Goal: Task Accomplishment & Management: Manage account settings

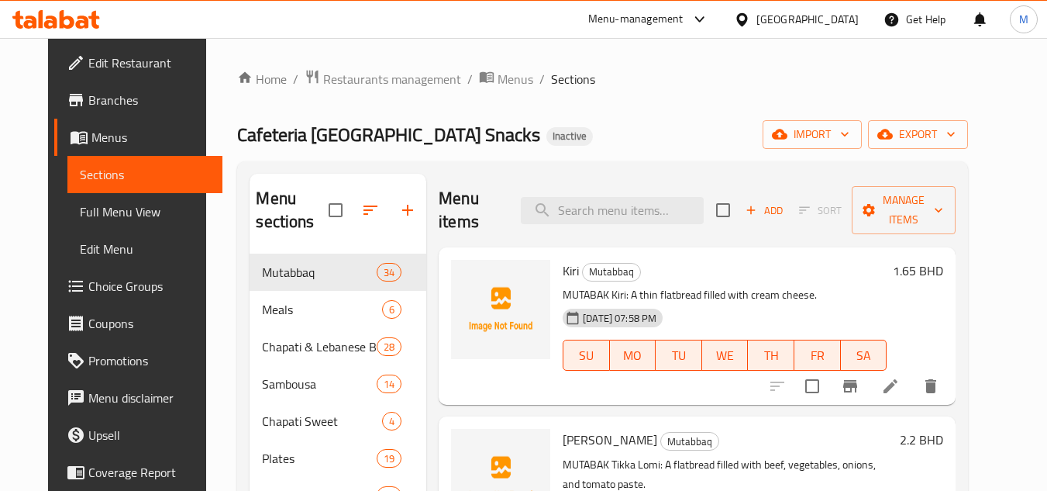
click at [88, 63] on span "Edit Restaurant" at bounding box center [149, 62] width 122 height 19
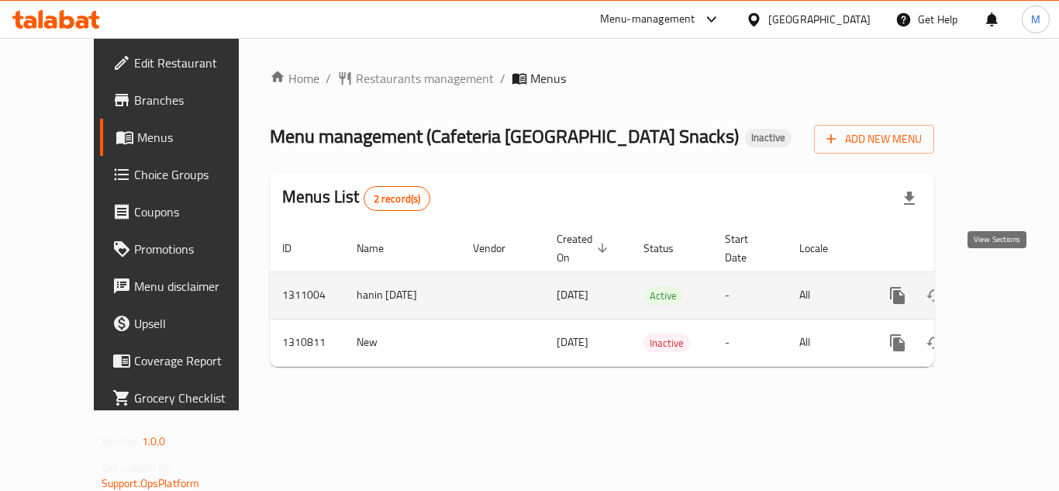
click at [1009, 278] on link "enhanced table" at bounding box center [1008, 295] width 37 height 37
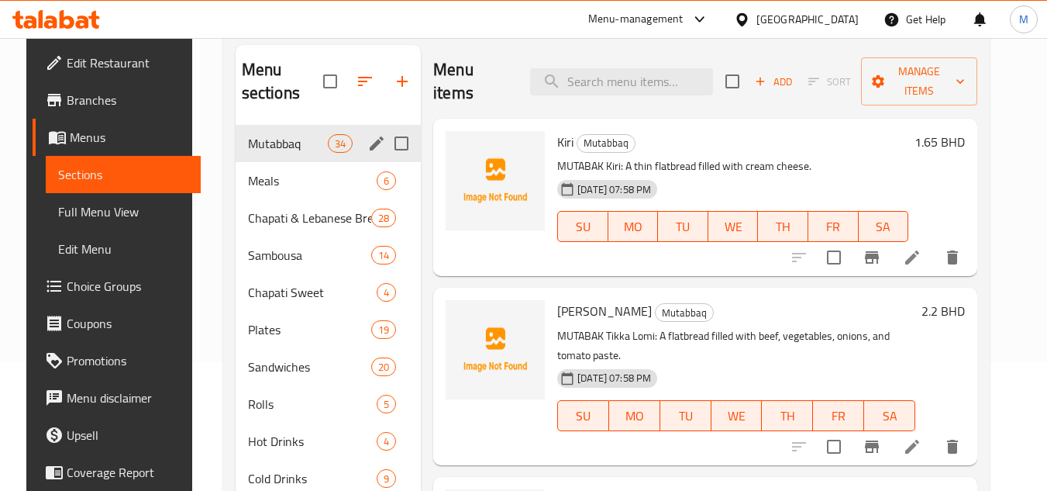
scroll to position [62, 0]
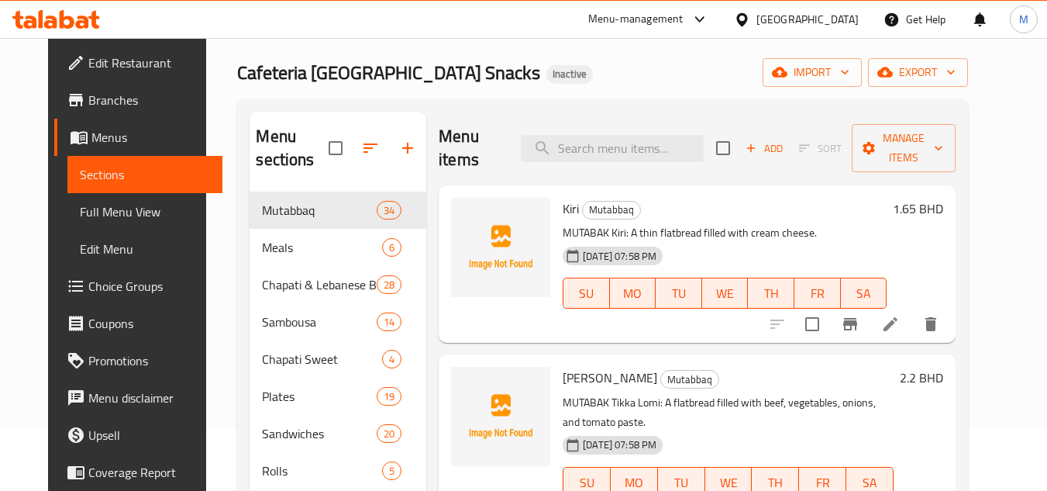
click at [88, 64] on span "Edit Restaurant" at bounding box center [149, 62] width 122 height 19
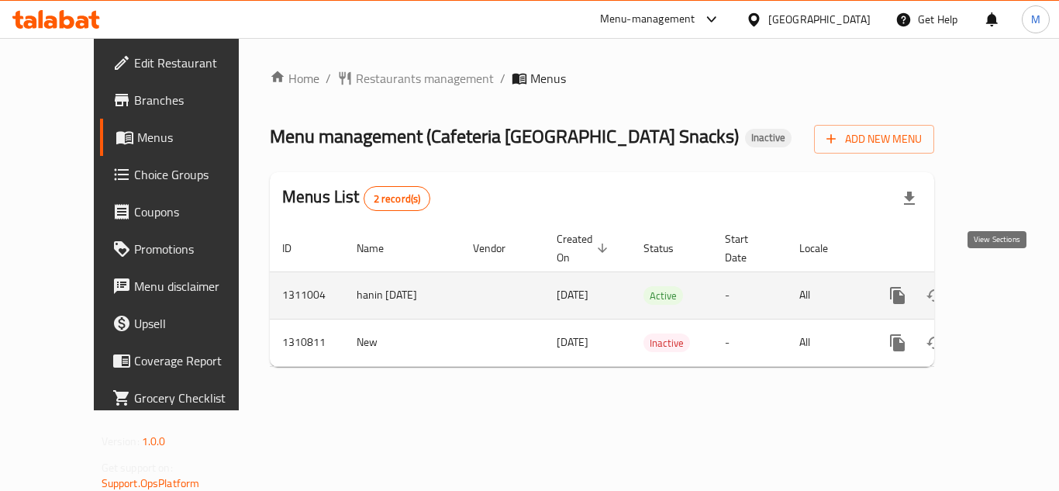
click at [1002, 288] on icon "enhanced table" at bounding box center [1009, 295] width 14 height 14
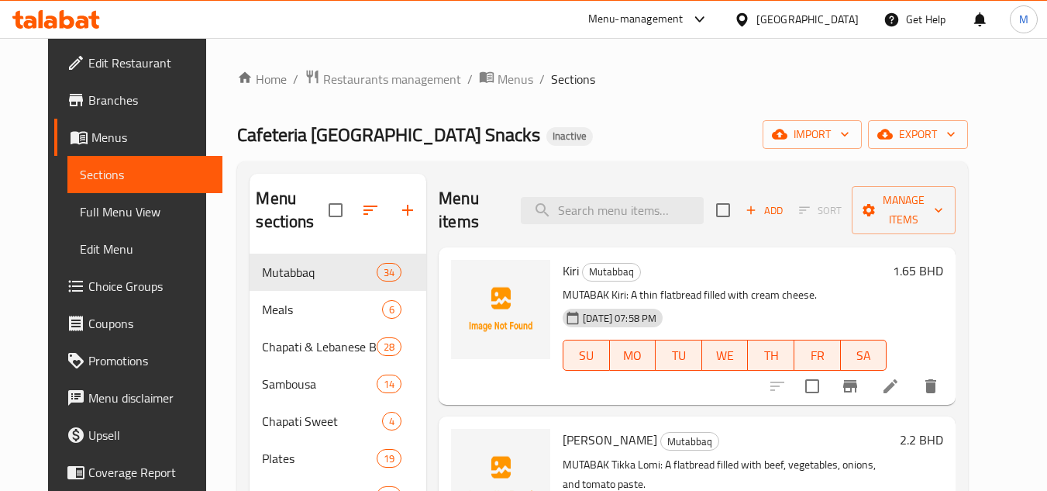
click at [747, 263] on h6 "[PERSON_NAME]" at bounding box center [725, 271] width 324 height 22
click at [956, 134] on span "export" at bounding box center [917, 134] width 75 height 19
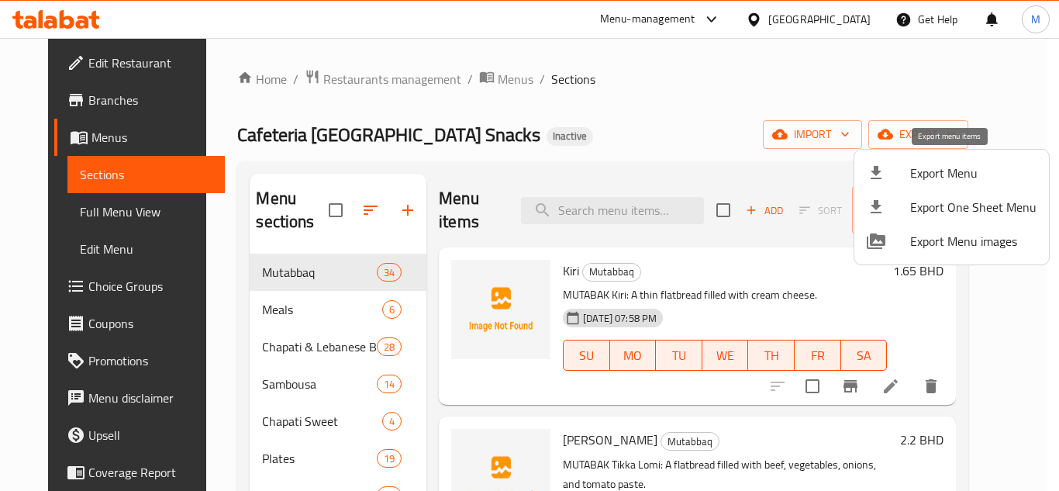
click at [974, 164] on span "Export Menu" at bounding box center [973, 173] width 126 height 19
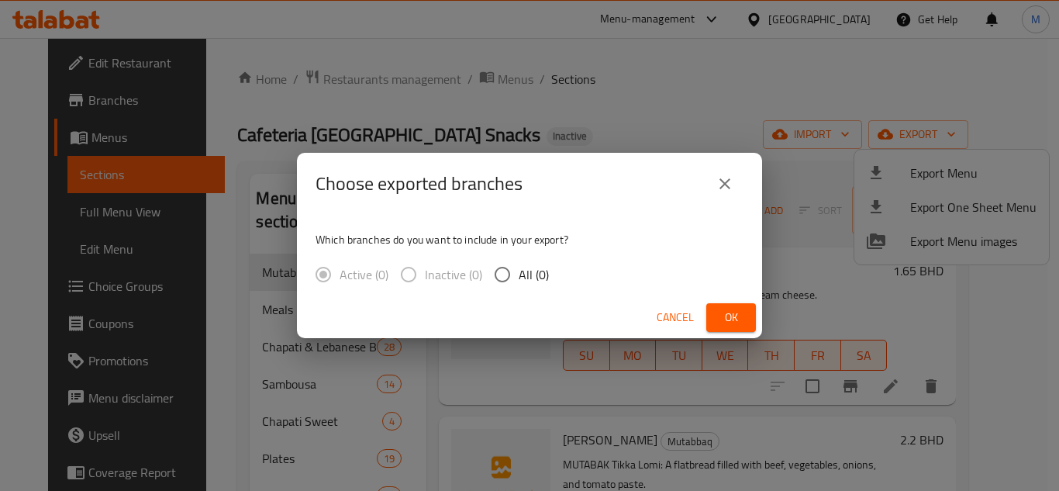
click at [508, 284] on input "All (0)" at bounding box center [502, 274] width 33 height 33
radio input "true"
click at [733, 313] on span "Ok" at bounding box center [730, 317] width 25 height 19
click at [735, 319] on span "Ok" at bounding box center [730, 317] width 25 height 19
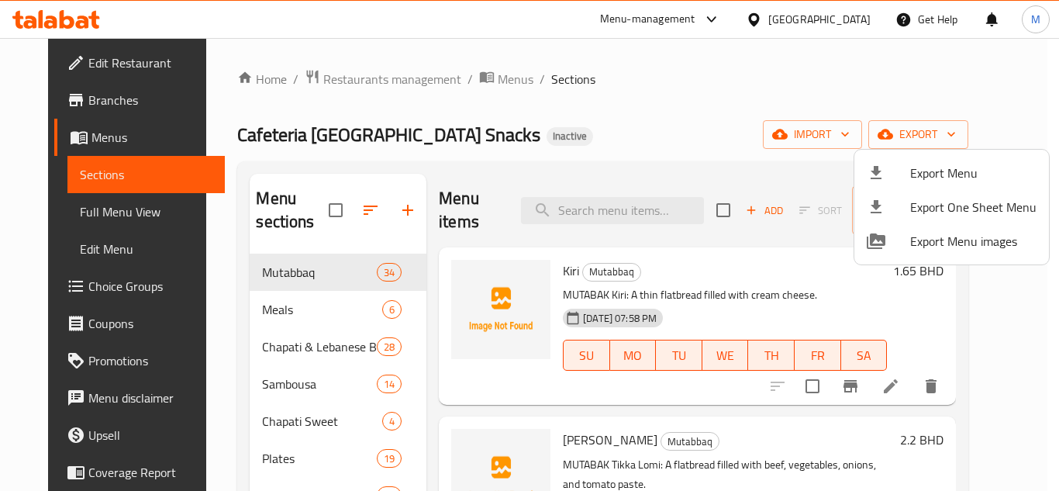
click at [767, 274] on div at bounding box center [529, 245] width 1059 height 491
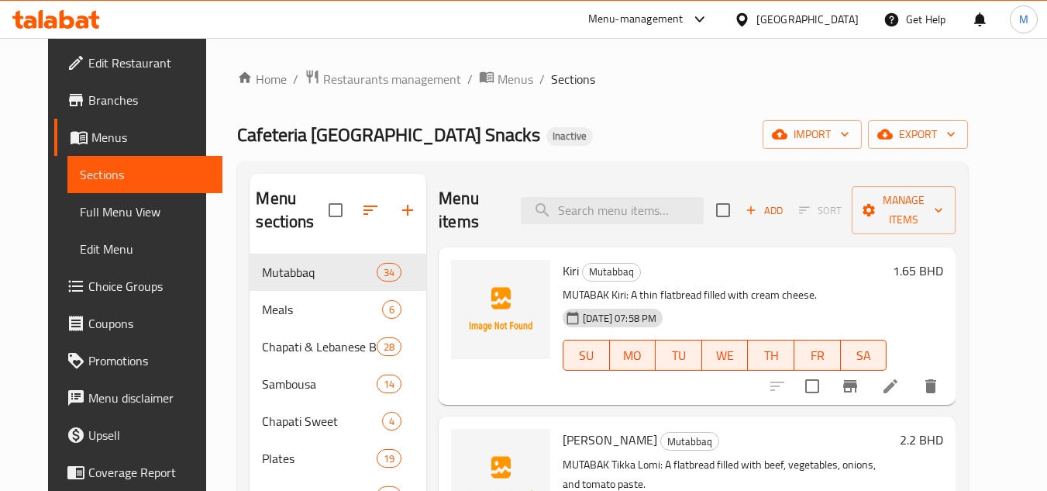
click at [563, 264] on span "Kiri" at bounding box center [571, 270] width 16 height 23
copy h6 "Kiri"
click at [80, 208] on span "Full Menu View" at bounding box center [145, 211] width 131 height 19
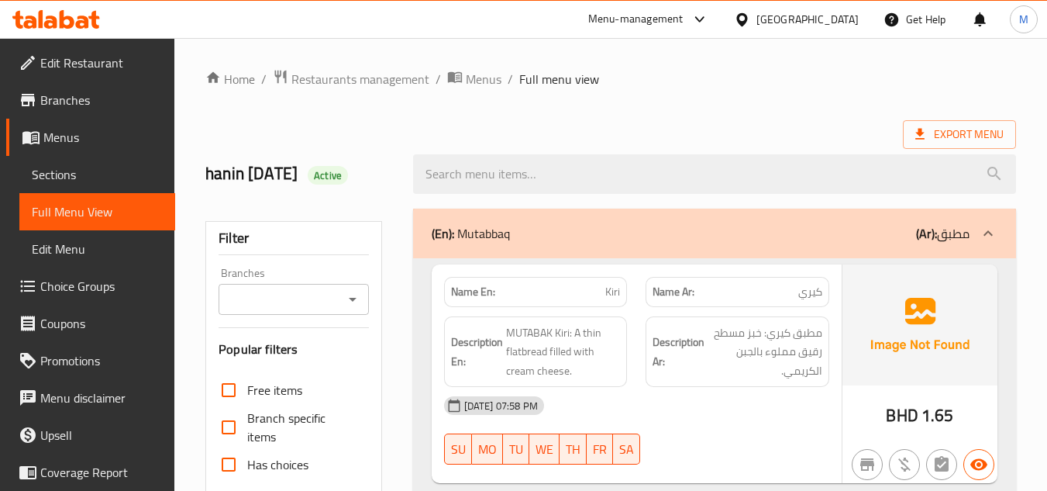
click at [729, 398] on div "[DATE] 07:58 PM" at bounding box center [637, 405] width 404 height 37
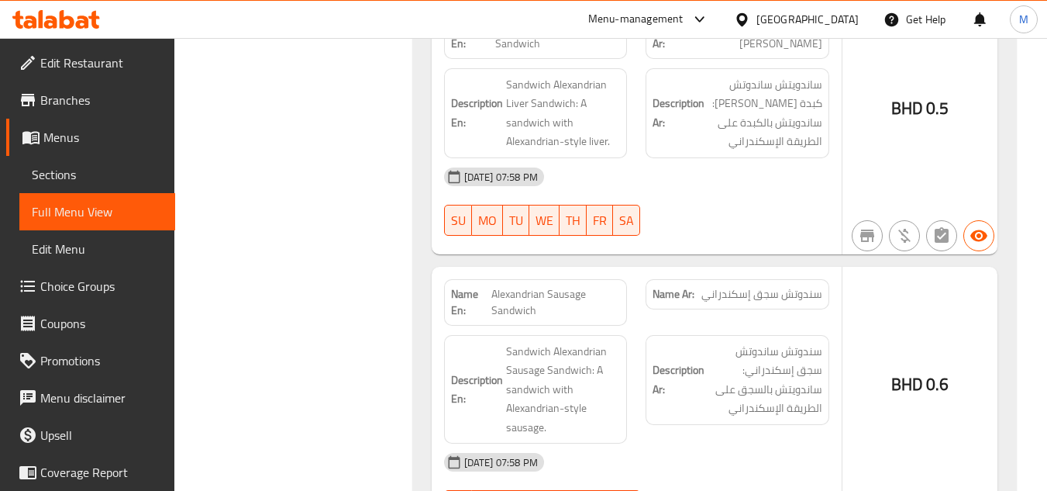
scroll to position [46, 0]
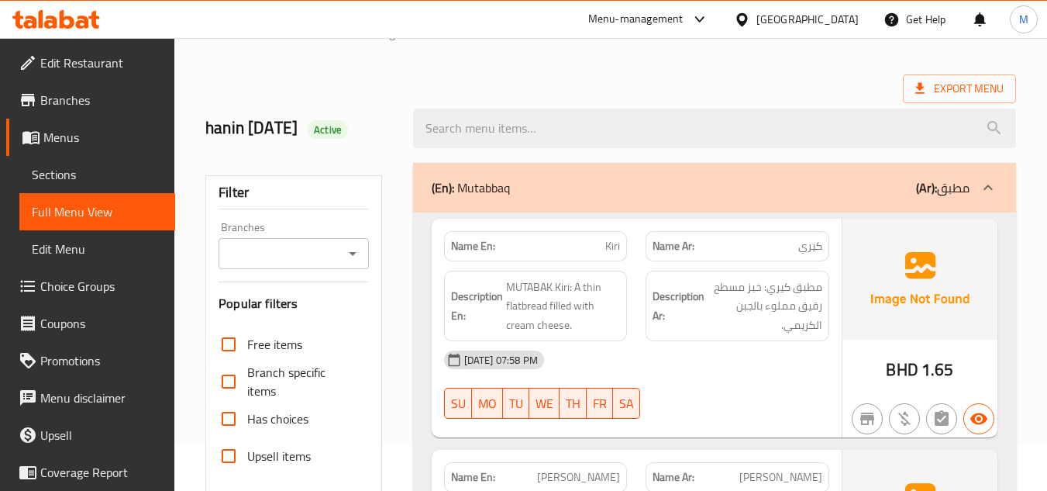
click at [747, 91] on div "Export Menu" at bounding box center [610, 88] width 811 height 29
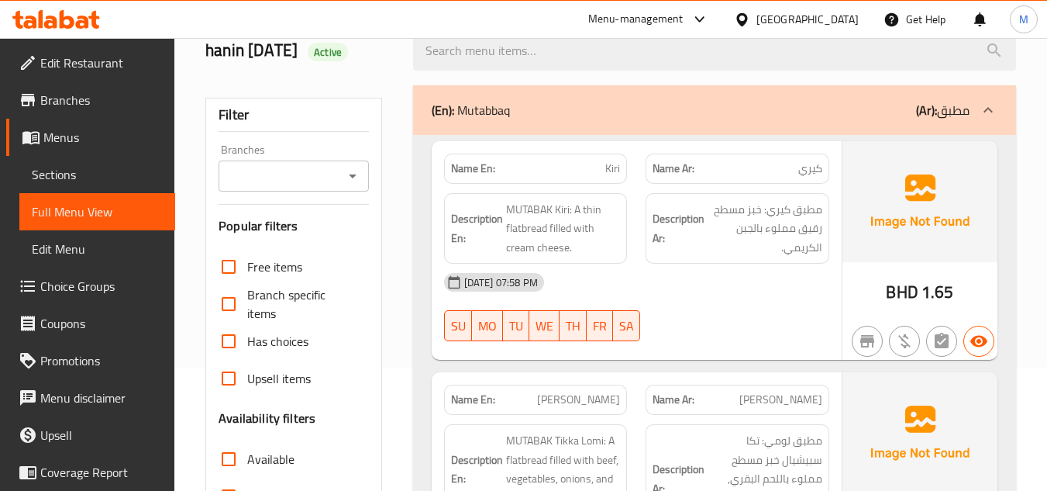
click at [607, 164] on span "Kiri" at bounding box center [612, 168] width 15 height 16
copy span "Kiri"
click at [589, 208] on span "MUTABAK Kiri: A thin flatbread filled with cream cheese." at bounding box center [563, 228] width 115 height 57
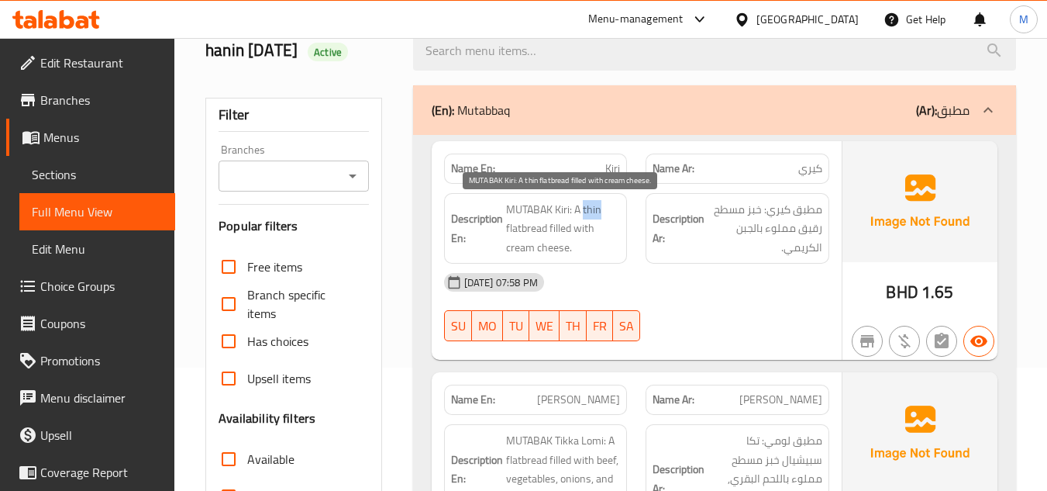
copy span "thin"
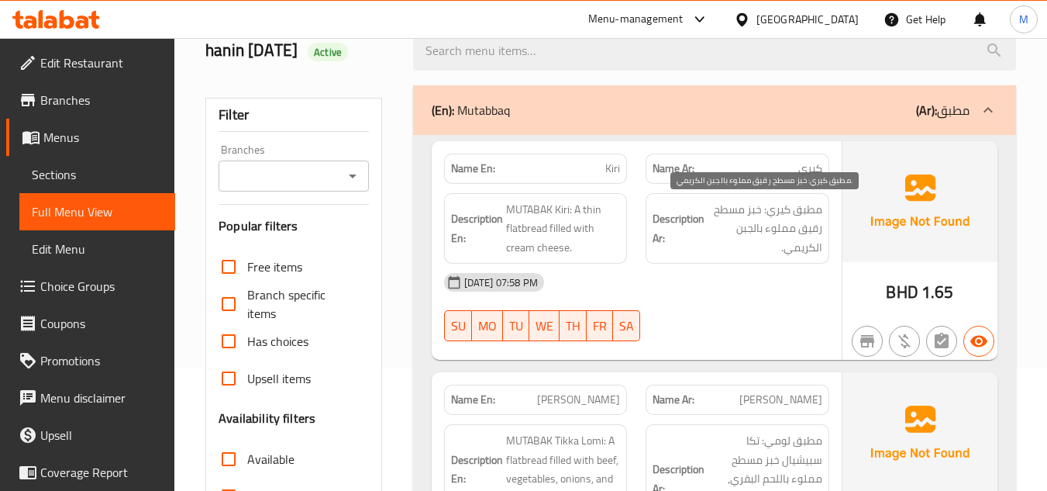
click at [733, 253] on span "مطبق كيري: خبز مسطح رقيق مملوء بالجبن الكريمي." at bounding box center [765, 228] width 115 height 57
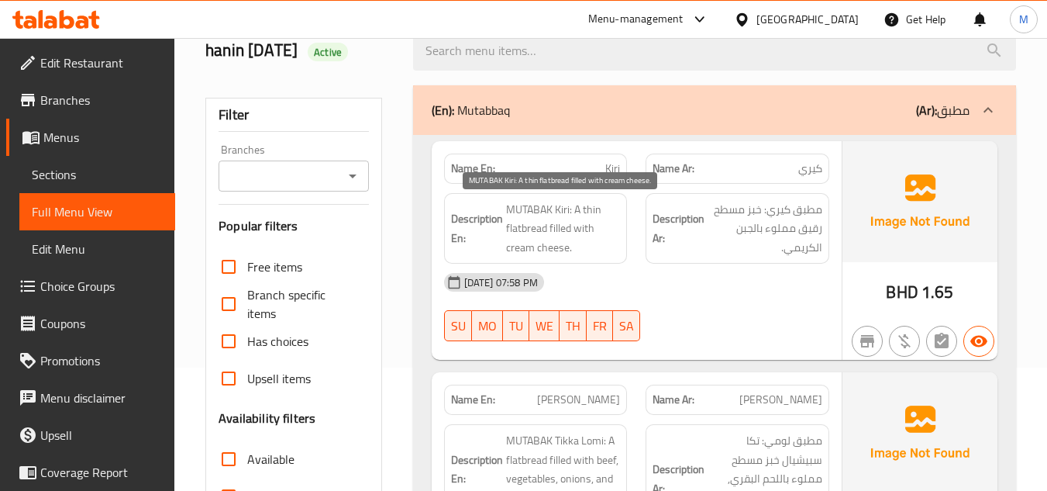
click at [522, 246] on span "MUTABAK Kiri: A thin flatbread filled with cream cheese." at bounding box center [563, 228] width 115 height 57
drag, startPoint x: 522, startPoint y: 246, endPoint x: 549, endPoint y: 246, distance: 27.9
click at [549, 246] on span "MUTABAK Kiri: A thin flatbread filled with cream cheese." at bounding box center [563, 228] width 115 height 57
copy span "cream cheese"
click at [745, 276] on div "[DATE] 07:58 PM" at bounding box center [637, 282] width 404 height 37
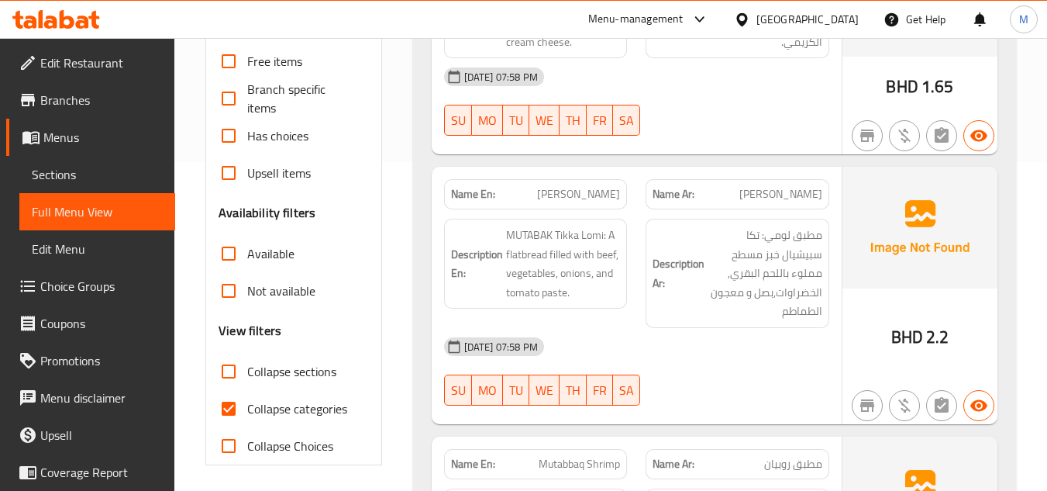
scroll to position [356, 0]
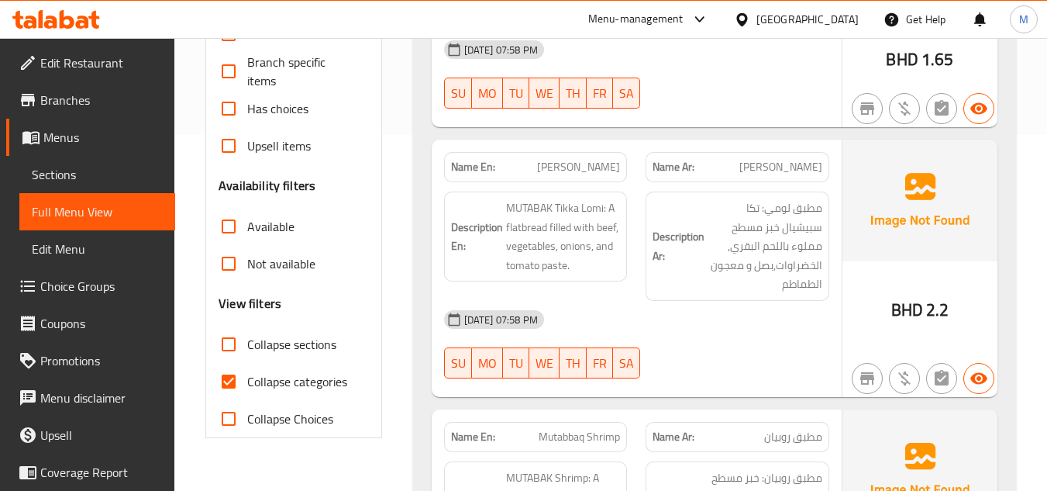
click at [578, 169] on span "[PERSON_NAME]" at bounding box center [578, 167] width 83 height 16
copy span "[PERSON_NAME]"
click at [783, 329] on div "[DATE] 07:58 PM" at bounding box center [637, 319] width 404 height 37
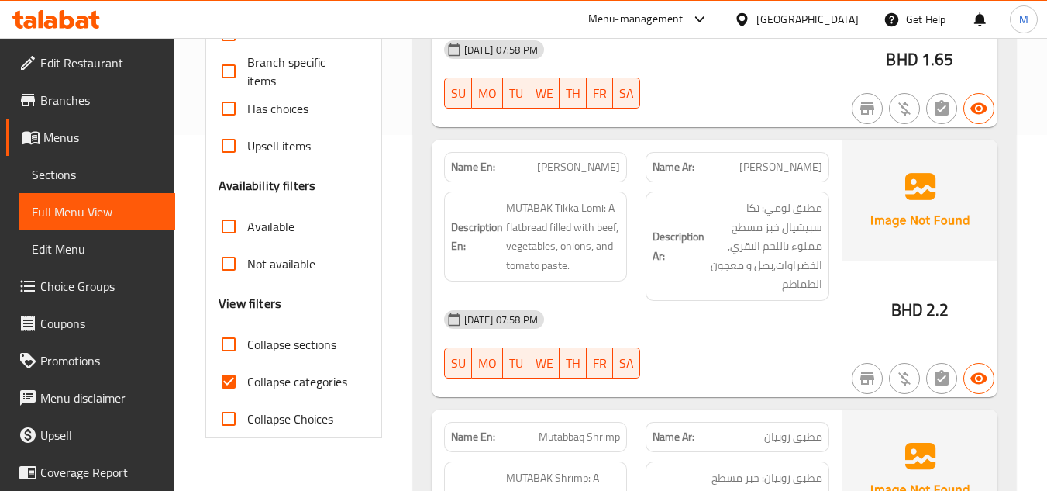
click at [587, 167] on span "[PERSON_NAME]" at bounding box center [578, 167] width 83 height 16
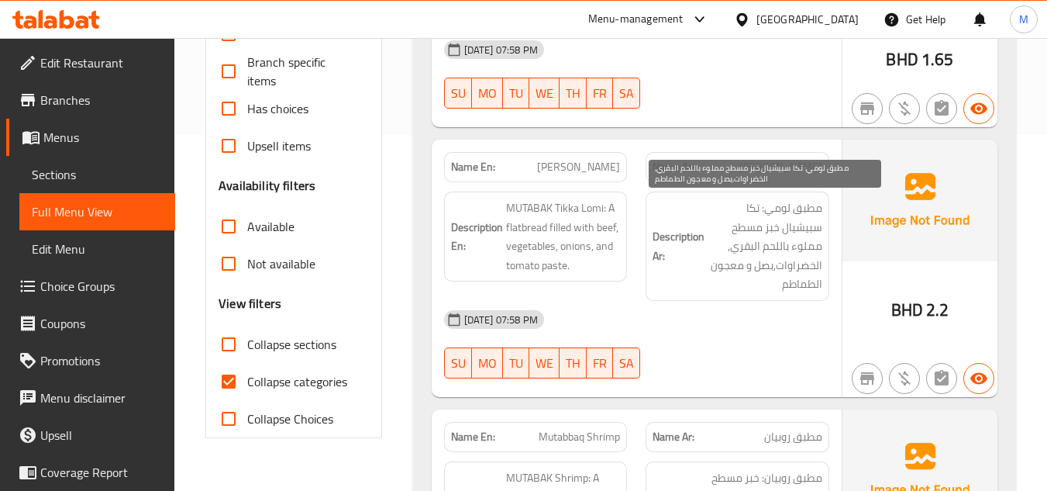
click at [803, 238] on span "مطبق لومي: تكا سبيشيال خبز مسطح مملوء باللحم البقري, الخضراوات,بصل و معجون الطم…" at bounding box center [765, 245] width 115 height 95
click at [803, 219] on span "مطبق لومي: تكا سبيشيال خبز مسطح مملوء باللحم البقري, الخضراوات,بصل و معجون الطم…" at bounding box center [765, 245] width 115 height 95
copy span "سبيشيال"
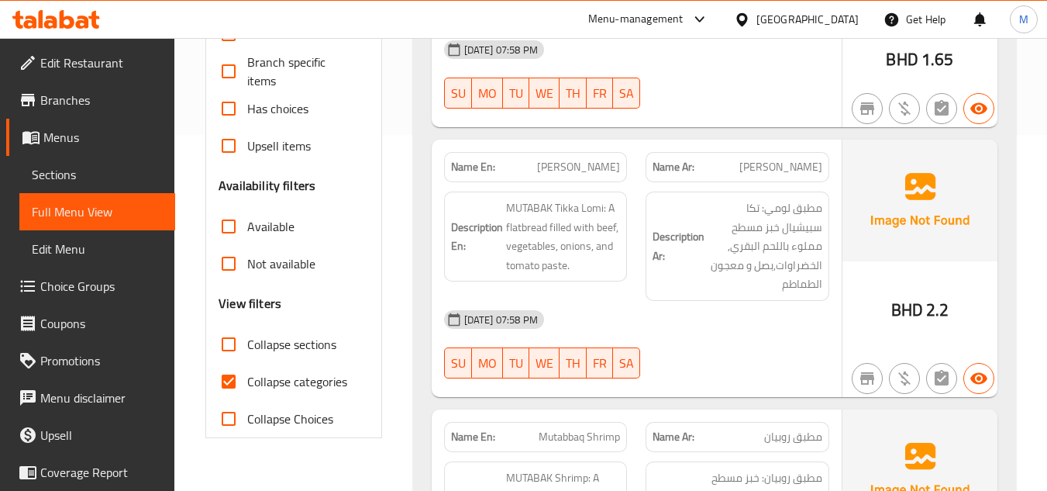
click at [770, 295] on div "Description Ar: مطبق لومي: تكا سبيشيال خبز مسطح مملوء باللحم البقري, الخضراوات,…" at bounding box center [738, 245] width 184 height 109
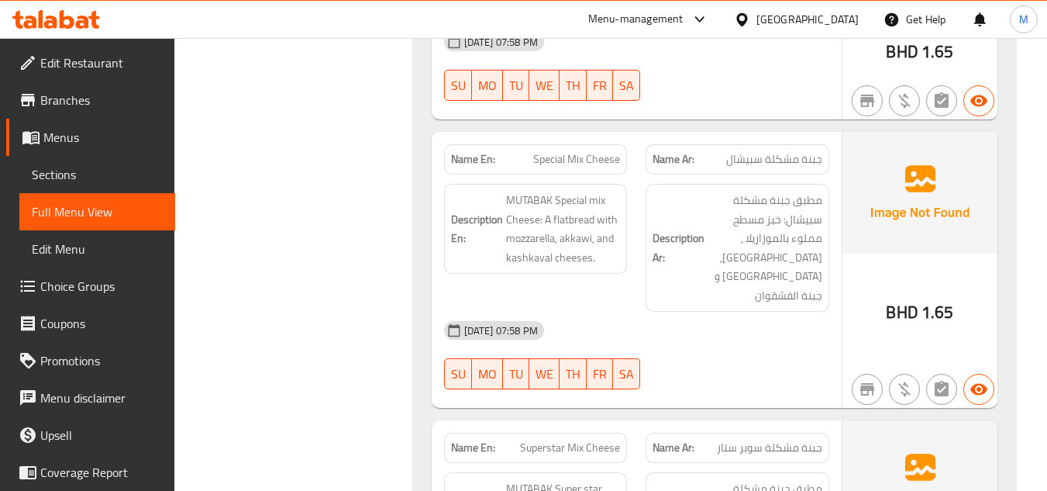
scroll to position [1131, 0]
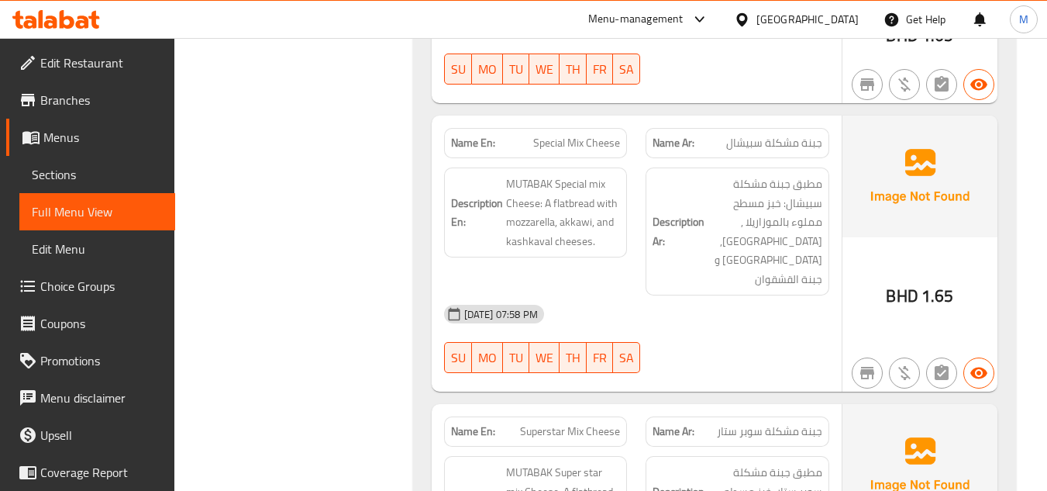
click at [568, 135] on span "Special Mix Cheese" at bounding box center [576, 143] width 87 height 16
copy span "Special Mix Cheese"
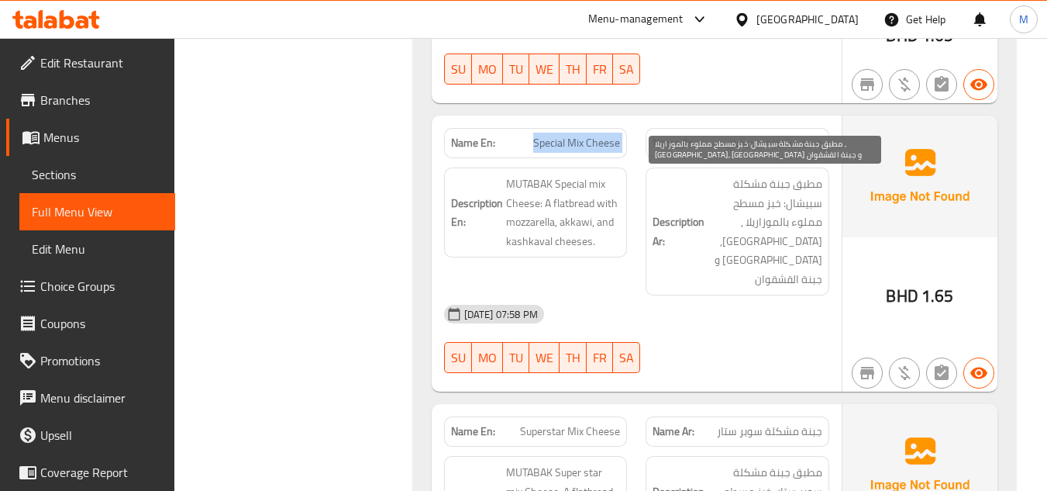
click at [809, 199] on span "مطبق جبنة مشكلة سبيشال: خبز مسطح مملوء بالموزاريلا ,[GEOGRAPHIC_DATA], [GEOGRAP…" at bounding box center [765, 231] width 115 height 114
copy span "سبيشال"
click at [777, 230] on span "مطبق جبنة مشكلة سبيشال: خبز مسطح مملوء بالموزاريلا ,[GEOGRAPHIC_DATA], [GEOGRAP…" at bounding box center [765, 231] width 115 height 114
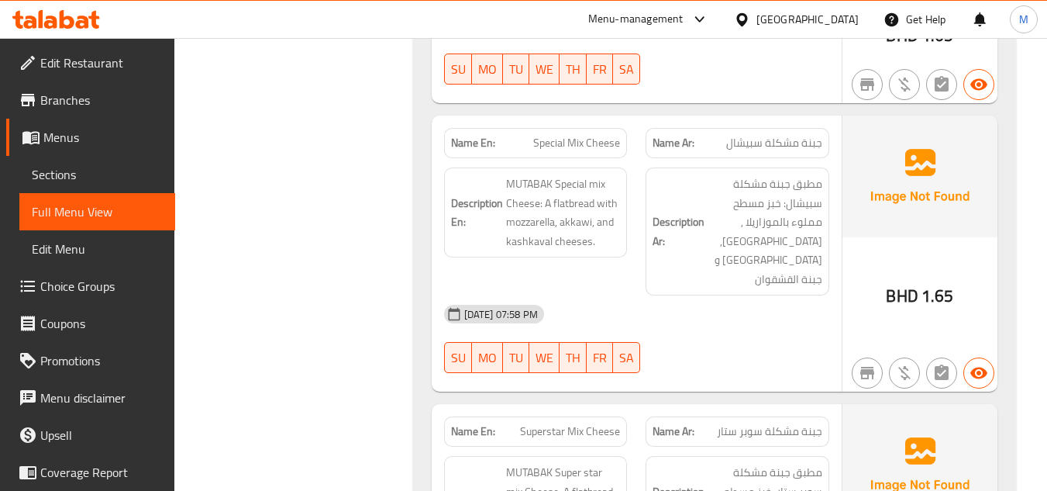
click at [823, 223] on div "Description Ar: مطبق جبنة مشكلة سبيشال: خبز مسطح مملوء بالموزاريلا ,عكاوي, [GEO…" at bounding box center [738, 231] width 184 height 128
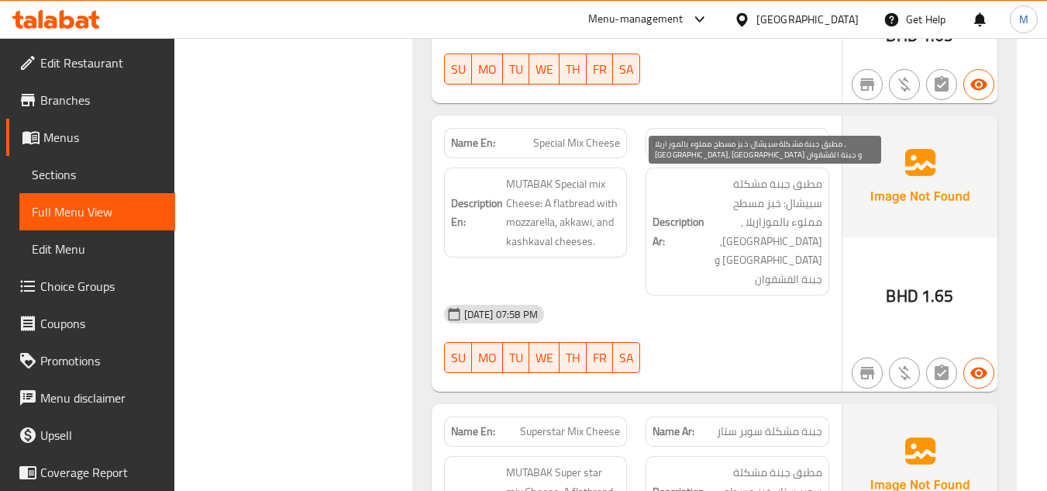
click at [815, 223] on span "مطبق جبنة مشكلة سبيشال: خبز مسطح مملوء بالموزاريلا ,[GEOGRAPHIC_DATA], [GEOGRAP…" at bounding box center [765, 231] width 115 height 114
copy span "مملوء"
click at [816, 246] on span "مطبق جبنة مشكلة سبيشال: خبز مسطح مملوء بالموزاريلا ,[GEOGRAPHIC_DATA], [GEOGRAP…" at bounding box center [765, 231] width 115 height 114
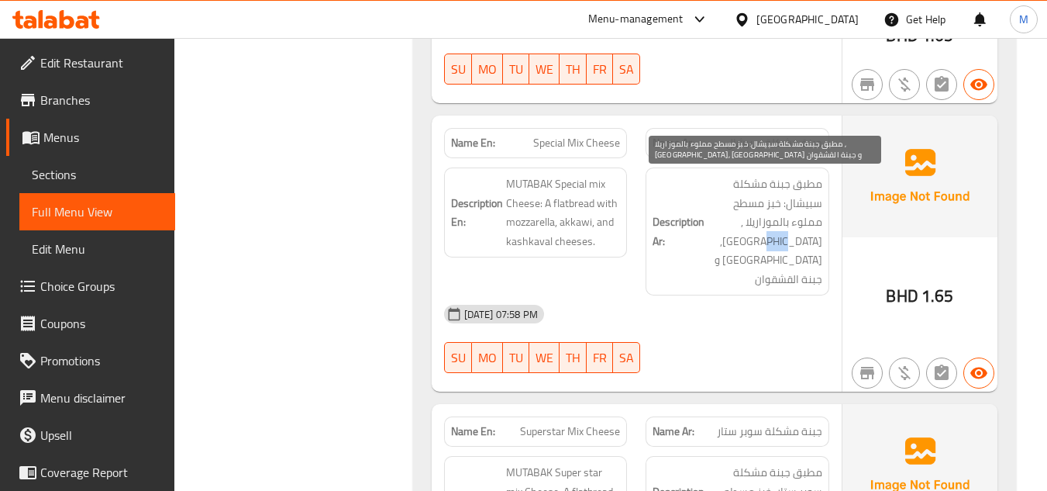
copy span "بصل"
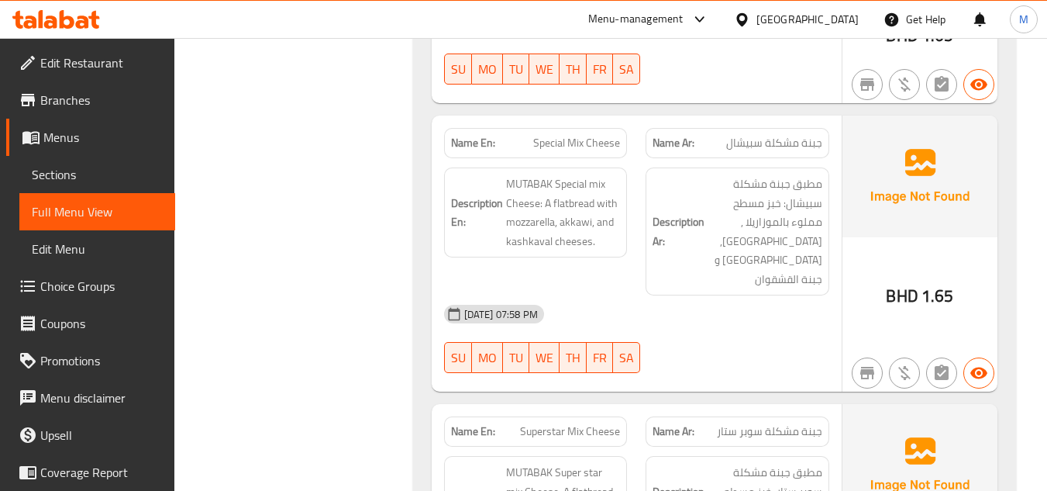
click at [726, 319] on div "[DATE] 07:58 PM SU MO TU WE TH FR SA" at bounding box center [637, 338] width 404 height 87
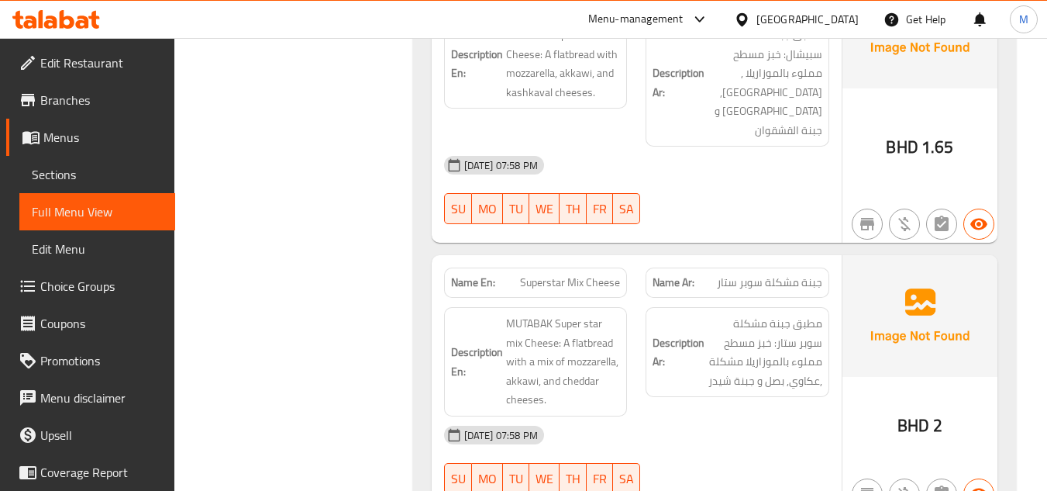
scroll to position [1286, 0]
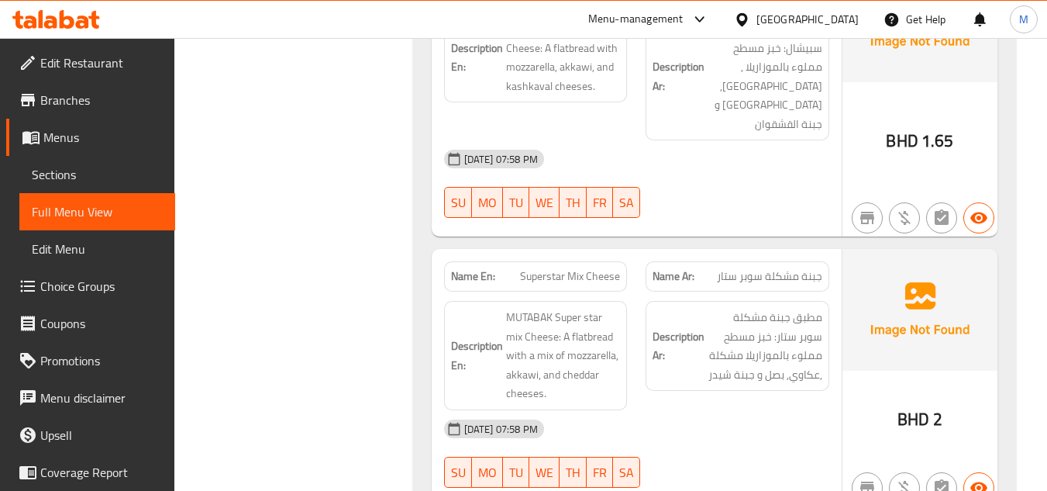
click at [553, 268] on span "Superstar Mix Cheese" at bounding box center [570, 276] width 100 height 16
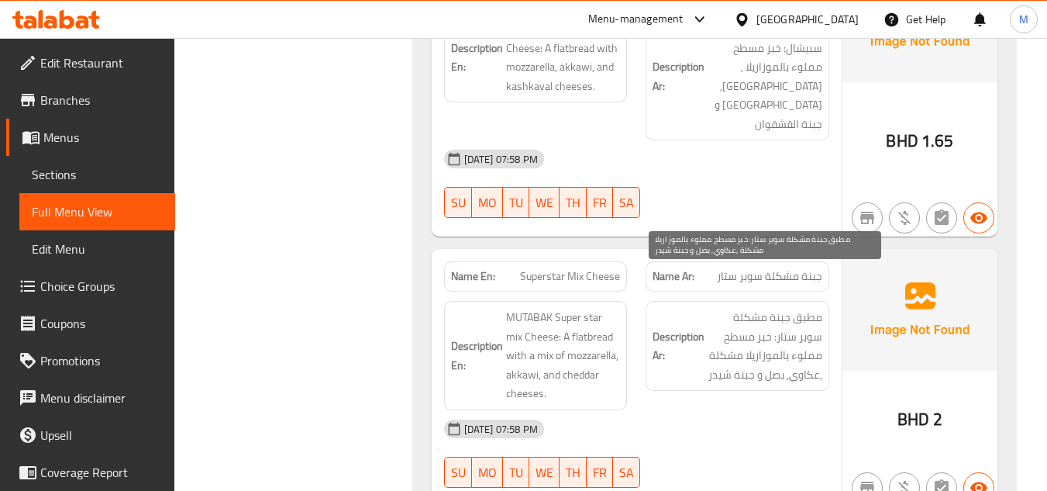
click at [763, 338] on span "مطبق جبنة مشكلة سوبر ستار: خبز مسطح مملوء بالموزاريلا مشكلة ,عكاوي, بصل و جبنة …" at bounding box center [765, 346] width 115 height 76
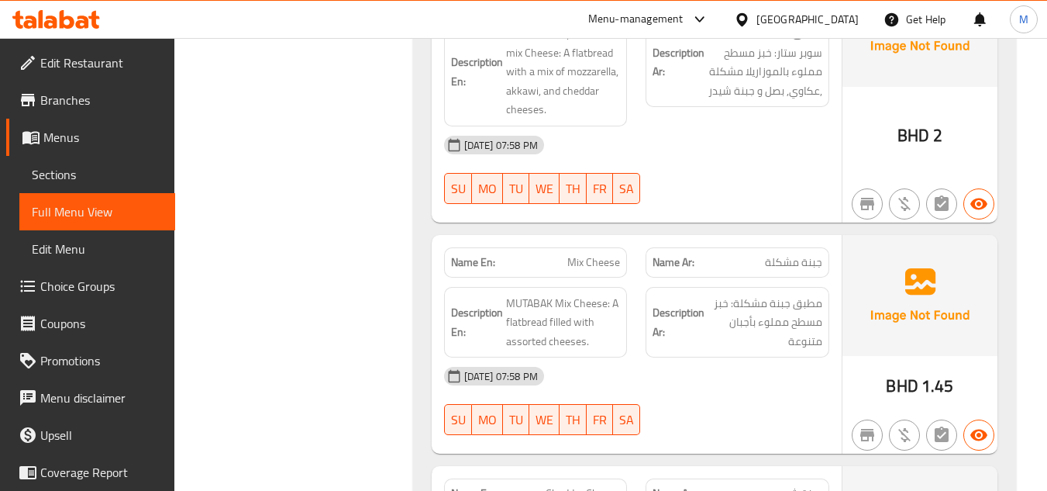
scroll to position [1596, 0]
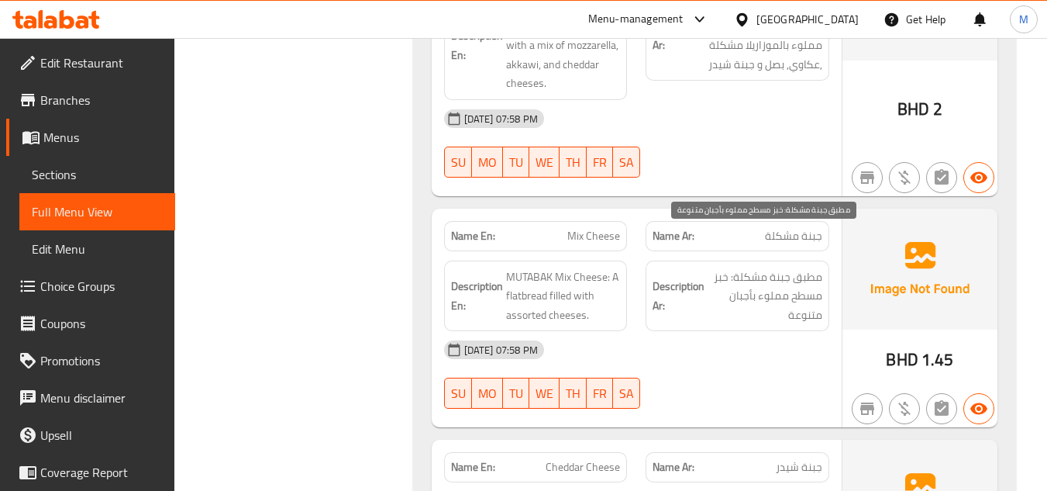
click at [747, 267] on span "مطبق جبنة مشكلة: خبز مسطح مملوء بأجبان متنوعة" at bounding box center [765, 295] width 115 height 57
click at [764, 288] on div "Description Ar: مطبق جبنة مشكلة: خبز مسطح مملوء بأجبان متنوعة" at bounding box center [738, 295] width 184 height 71
click at [730, 331] on div "[DATE] 07:58 PM" at bounding box center [637, 349] width 404 height 37
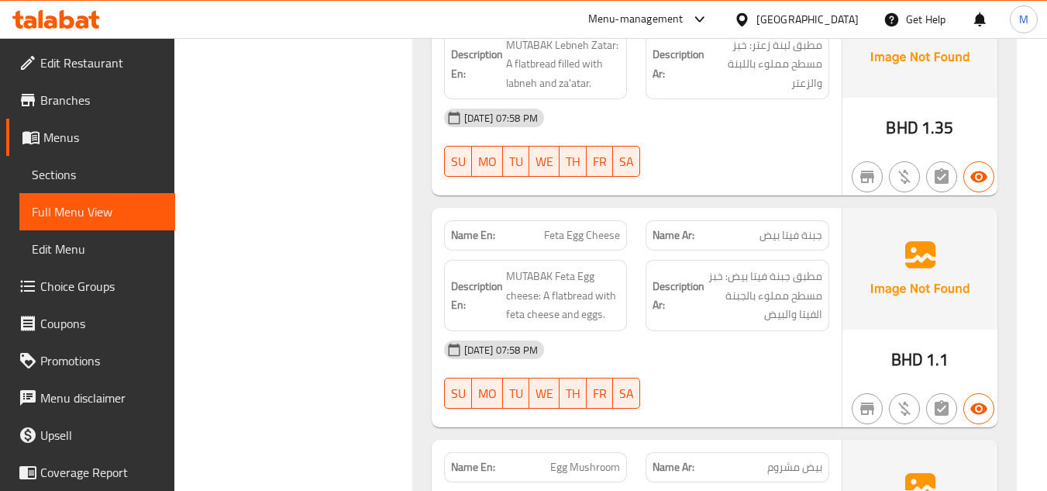
scroll to position [2758, 0]
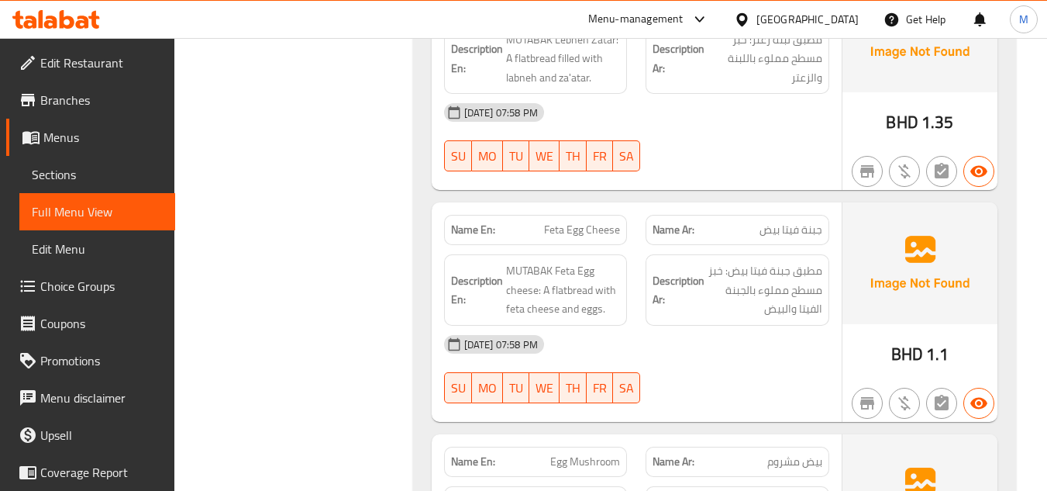
click at [570, 222] on span "Feta Egg Cheese" at bounding box center [582, 230] width 76 height 16
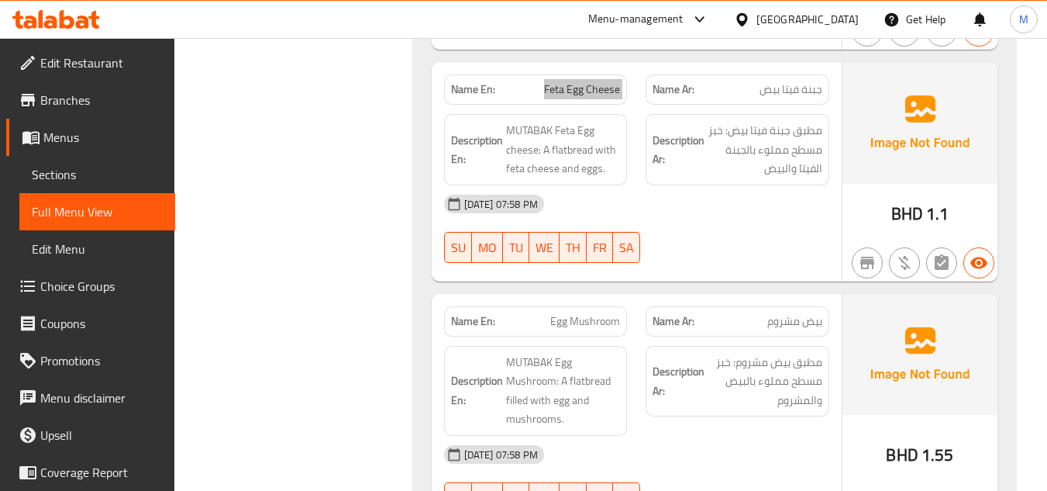
scroll to position [2913, 0]
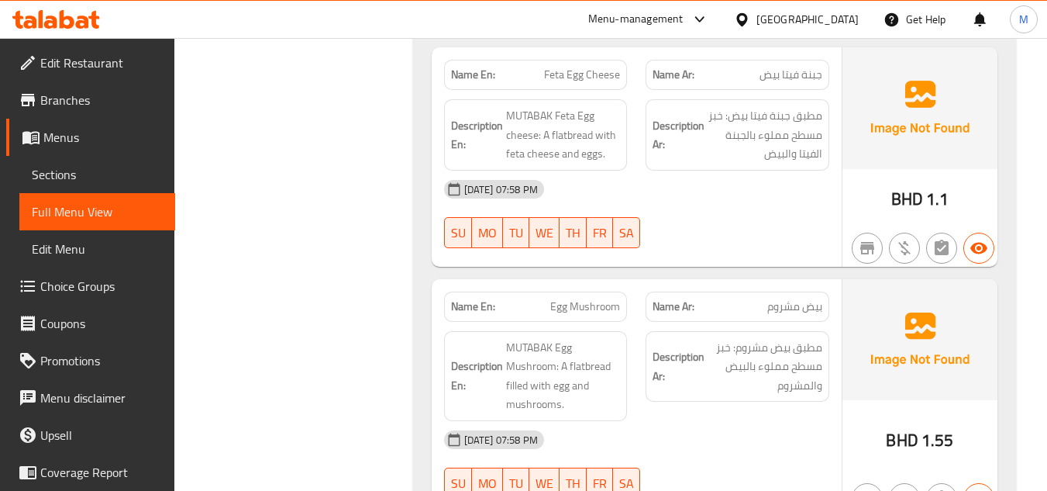
click at [721, 178] on div "[DATE] 07:58 PM SU MO TU WE TH FR SA" at bounding box center [637, 214] width 404 height 87
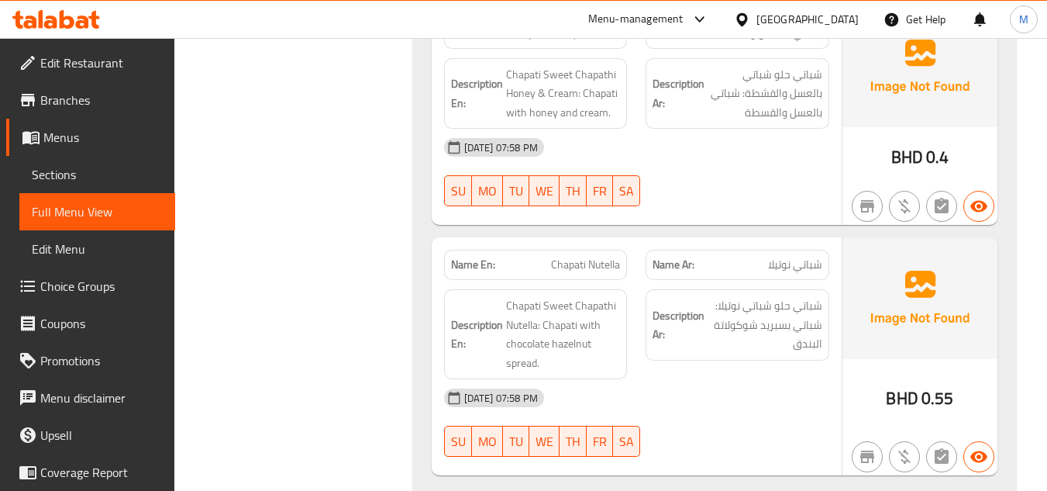
scroll to position [2987, 0]
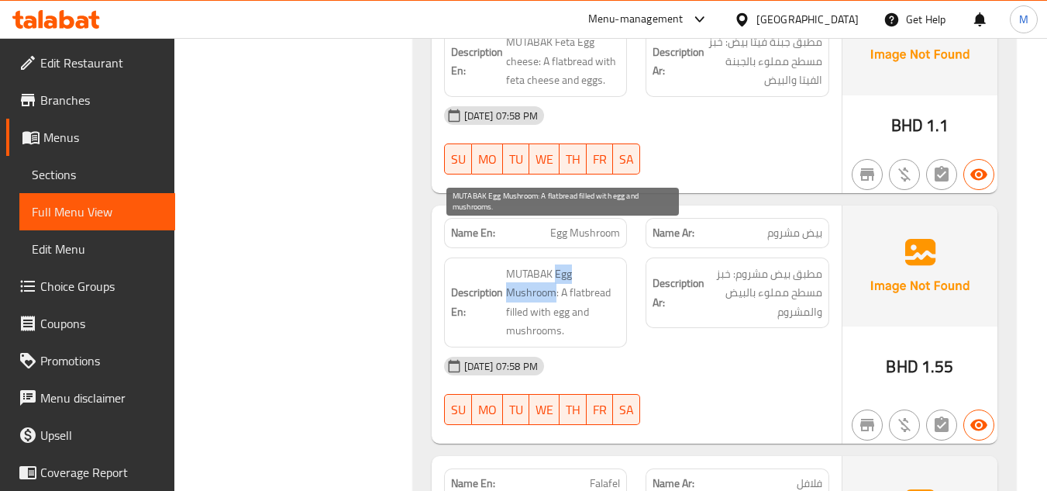
click at [587, 264] on span "MUTABAK Egg Mushroom: A flatbread filled with egg and mushrooms." at bounding box center [563, 302] width 115 height 76
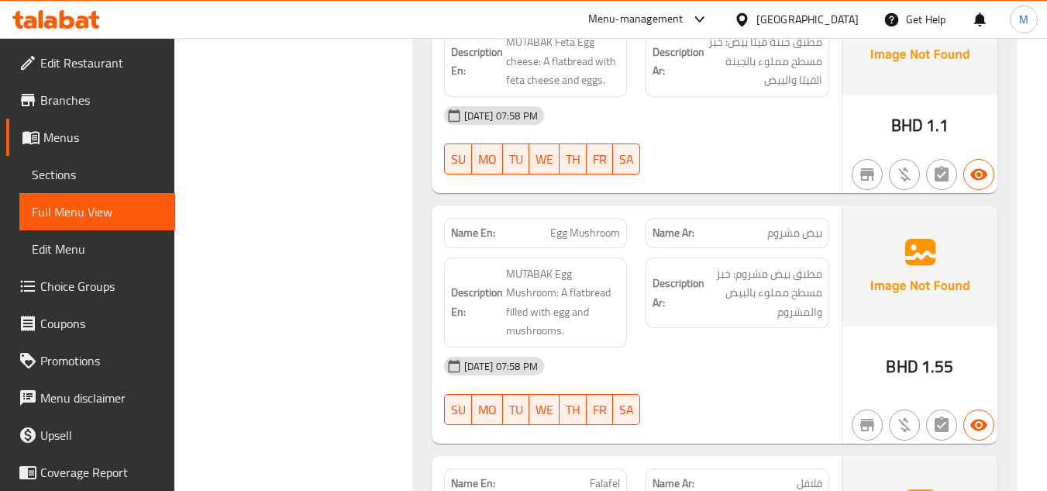
click at [720, 248] on div "Description Ar: مطبق بيض مشروم: خبز مسطح مملوء بالبيض والمشروم" at bounding box center [737, 302] width 202 height 109
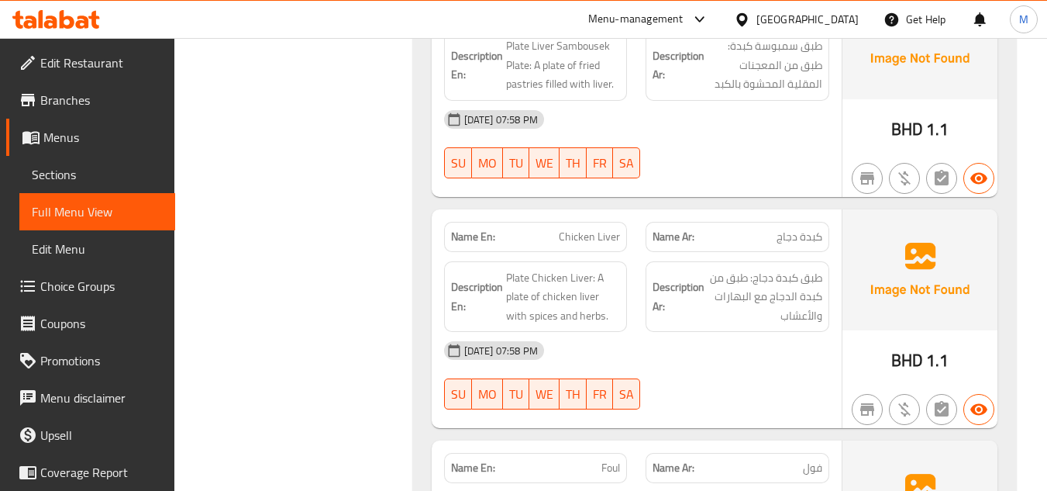
scroll to position [22080, 0]
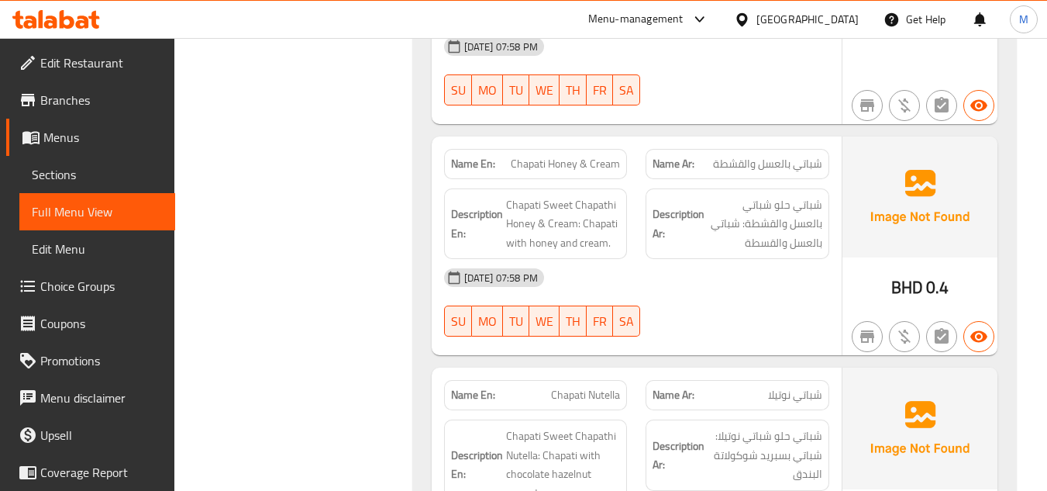
scroll to position [21927, 0]
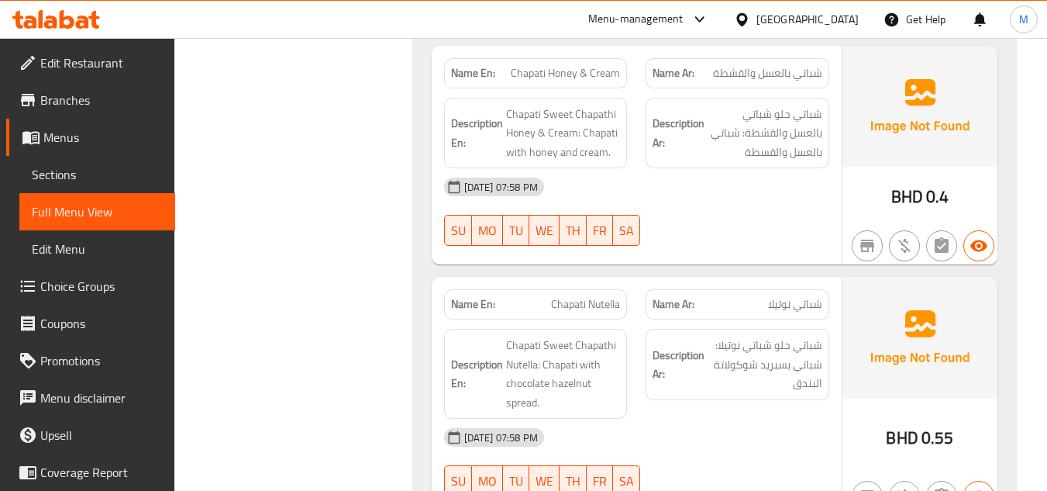
click at [736, 419] on div "[DATE] 07:58 PM SU MO TU WE TH FR SA" at bounding box center [637, 462] width 404 height 87
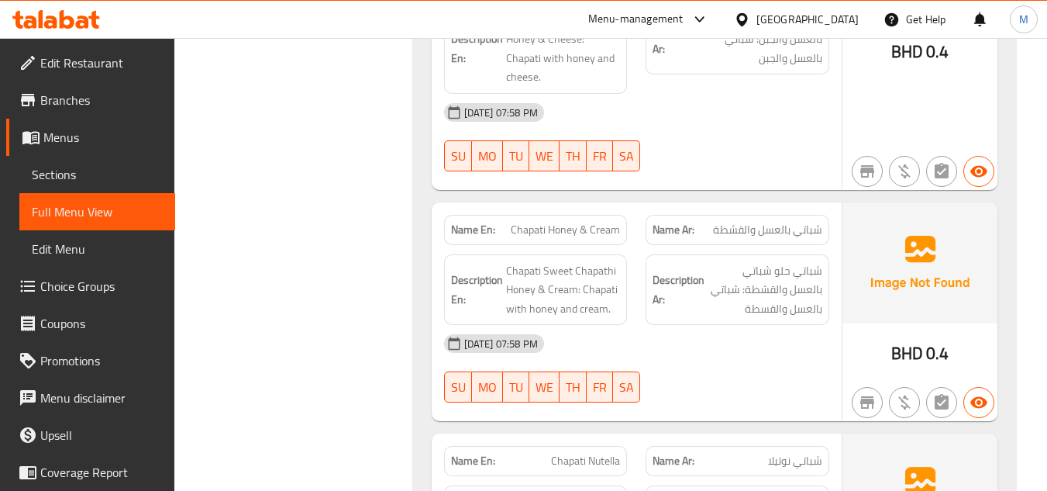
scroll to position [21943, 0]
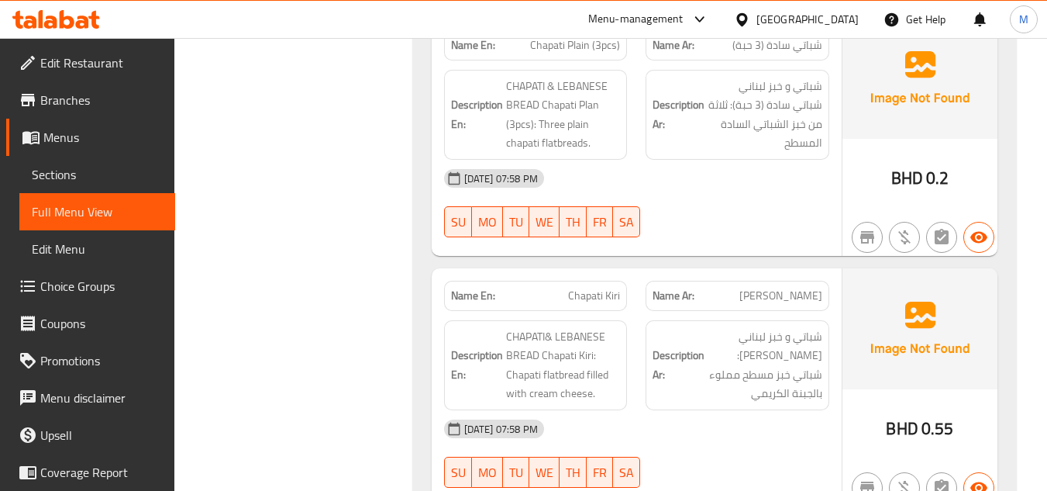
scroll to position [10301, 0]
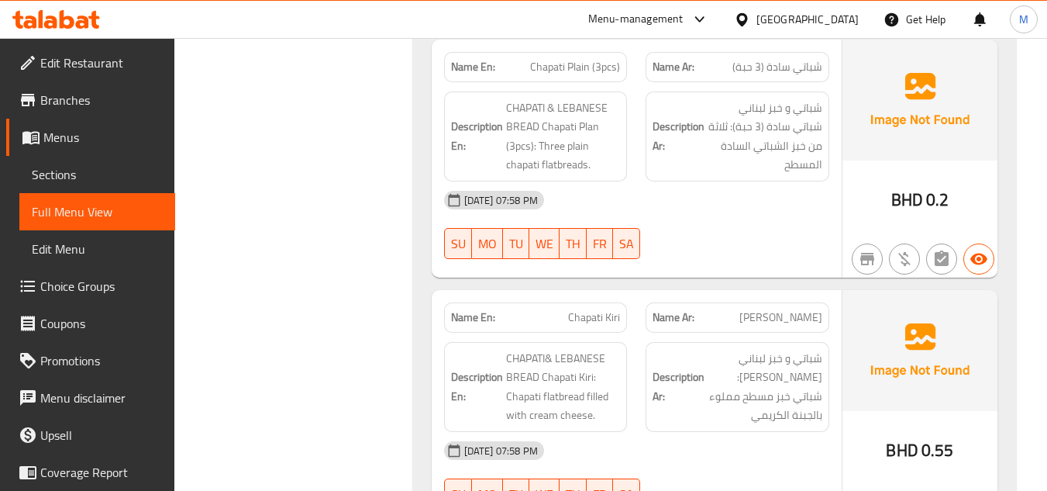
drag, startPoint x: 720, startPoint y: 209, endPoint x: 627, endPoint y: 226, distance: 94.4
click at [627, 293] on div "Name En: [PERSON_NAME]" at bounding box center [536, 317] width 202 height 49
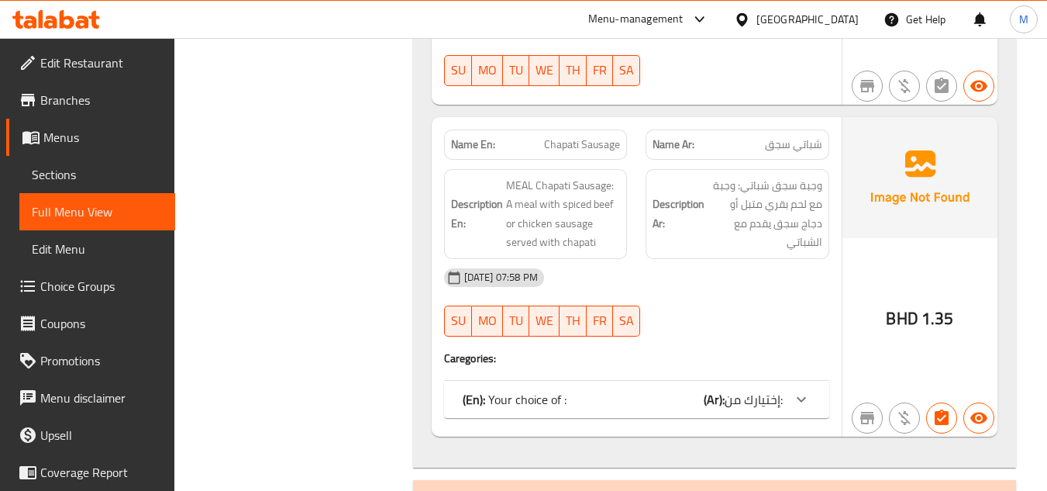
scroll to position [9913, 0]
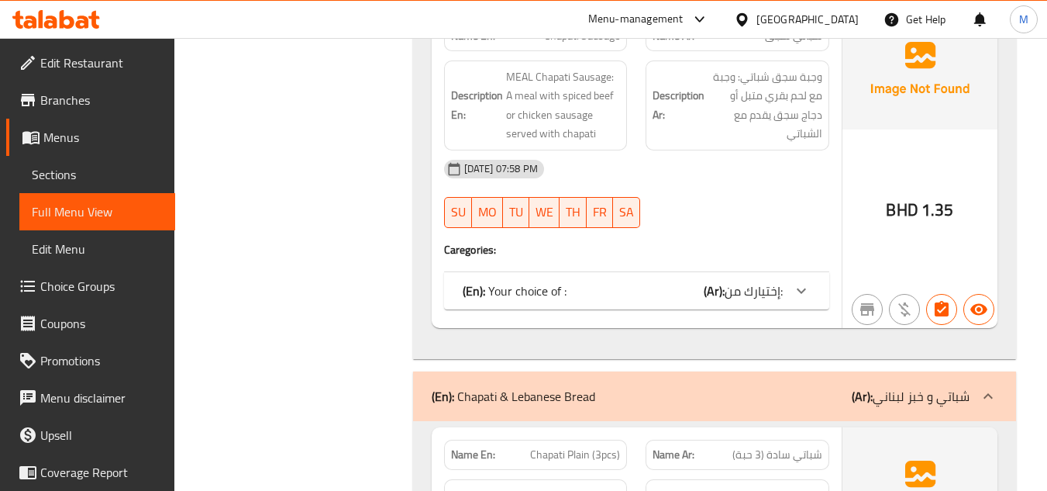
click at [671, 272] on div "(En): Your choice of : (Ar): إختيارك من:" at bounding box center [636, 290] width 385 height 37
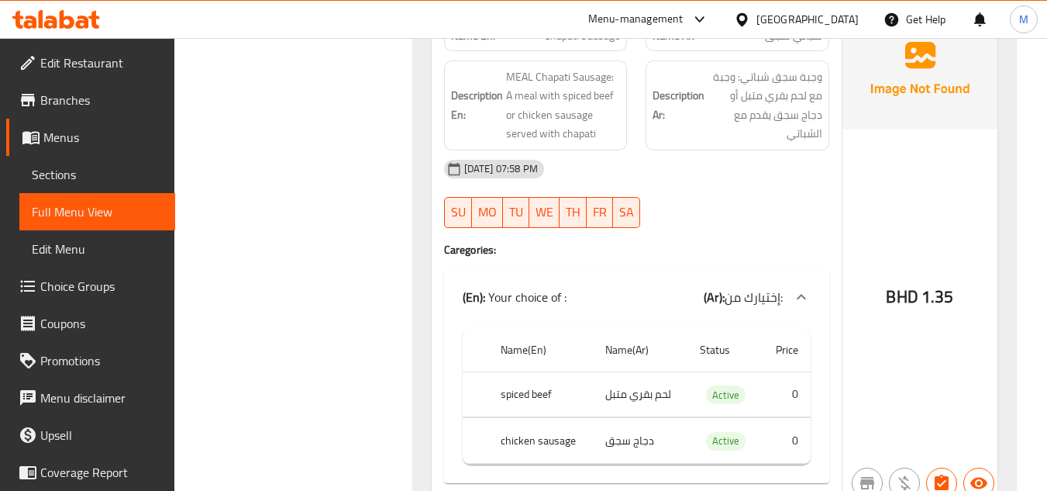
click at [682, 242] on h4 "Caregories:" at bounding box center [636, 250] width 385 height 16
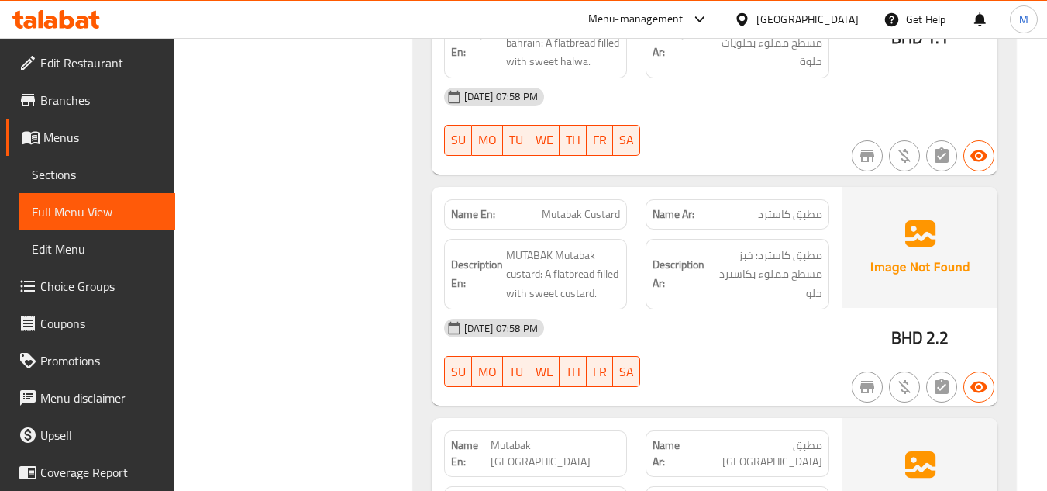
scroll to position [8228, 0]
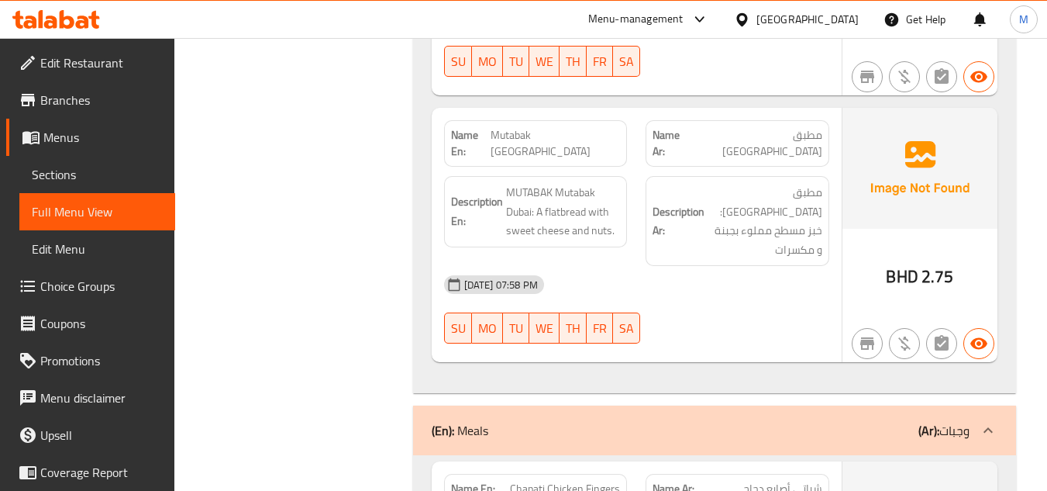
click at [674, 266] on div "[DATE] 07:58 PM SU MO TU WE TH FR SA" at bounding box center [637, 309] width 404 height 87
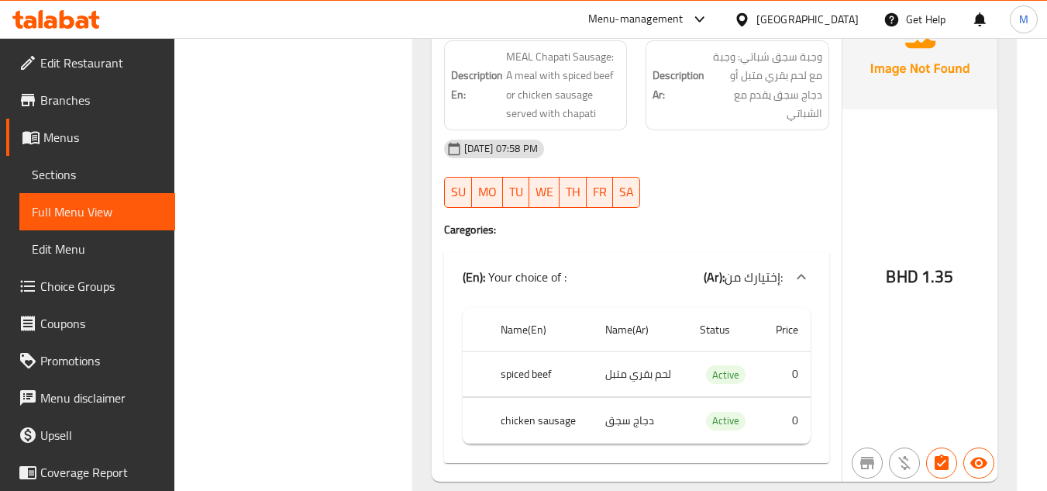
scroll to position [9909, 0]
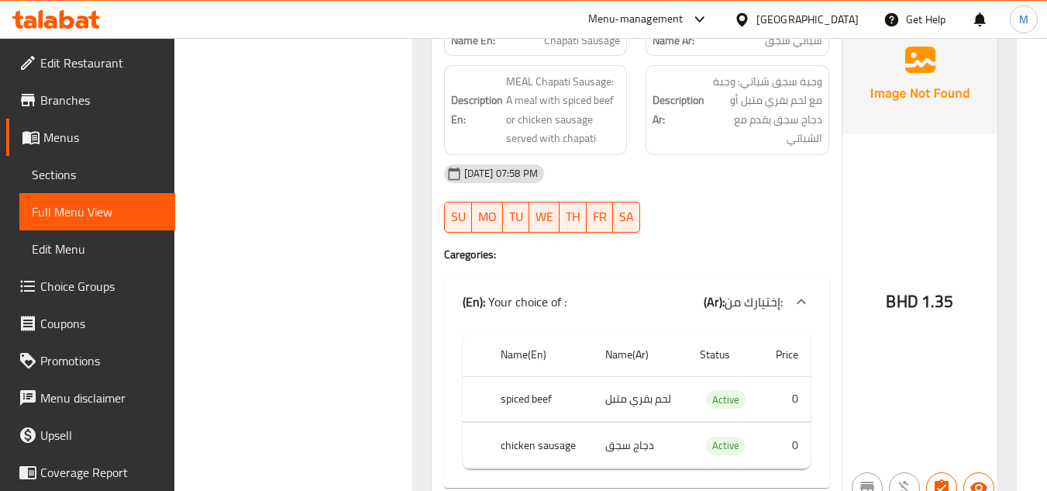
click at [718, 223] on div at bounding box center [737, 232] width 202 height 19
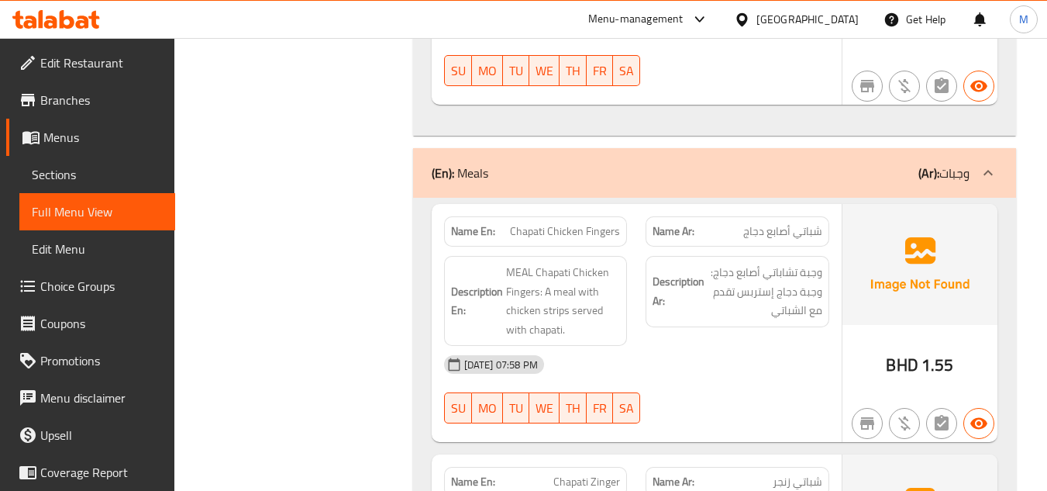
scroll to position [8418, 0]
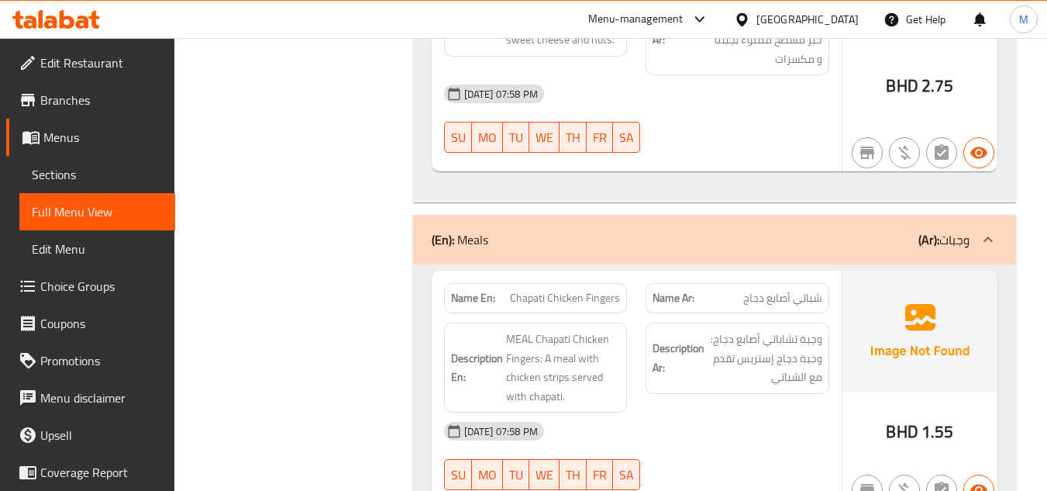
click at [722, 412] on div "[DATE] 07:58 PM" at bounding box center [637, 430] width 404 height 37
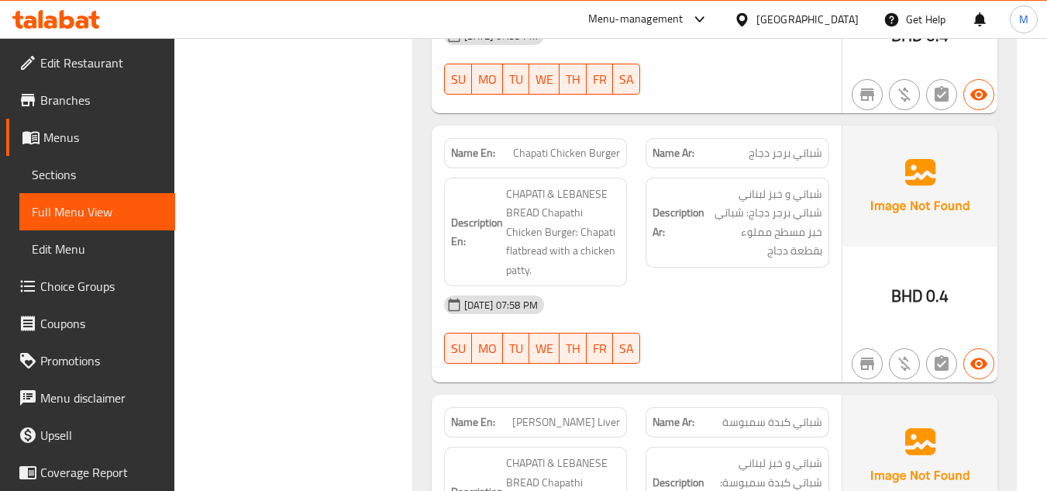
scroll to position [9366, 0]
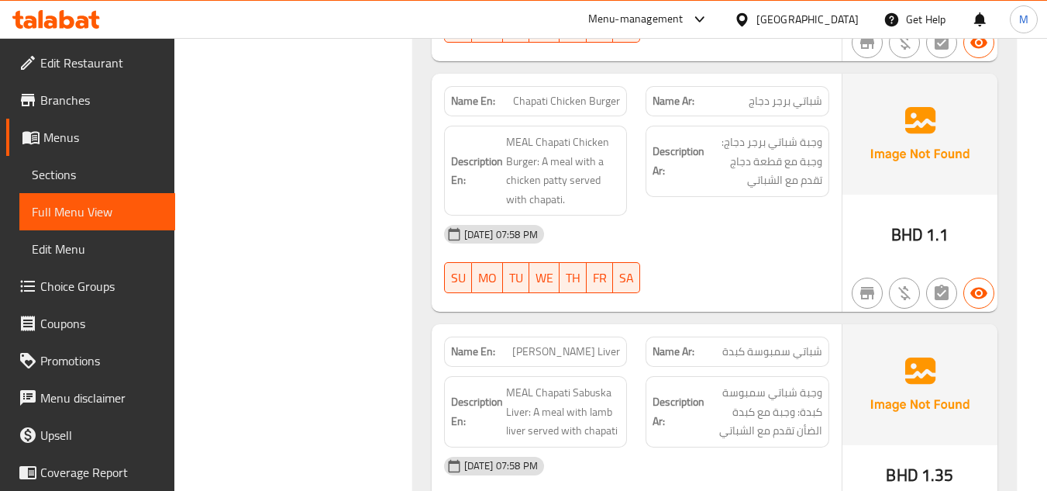
click at [741, 447] on div "[DATE] 07:58 PM" at bounding box center [637, 465] width 404 height 37
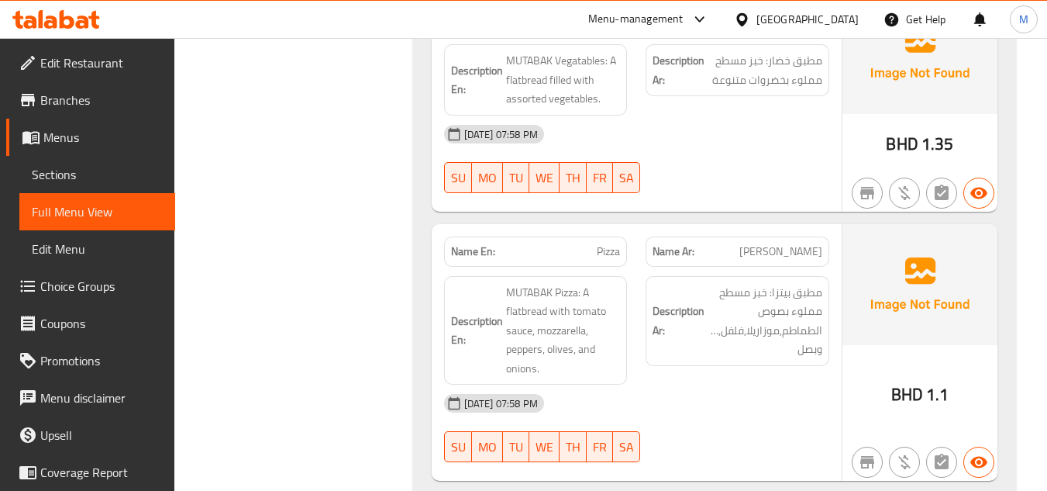
scroll to position [3720, 0]
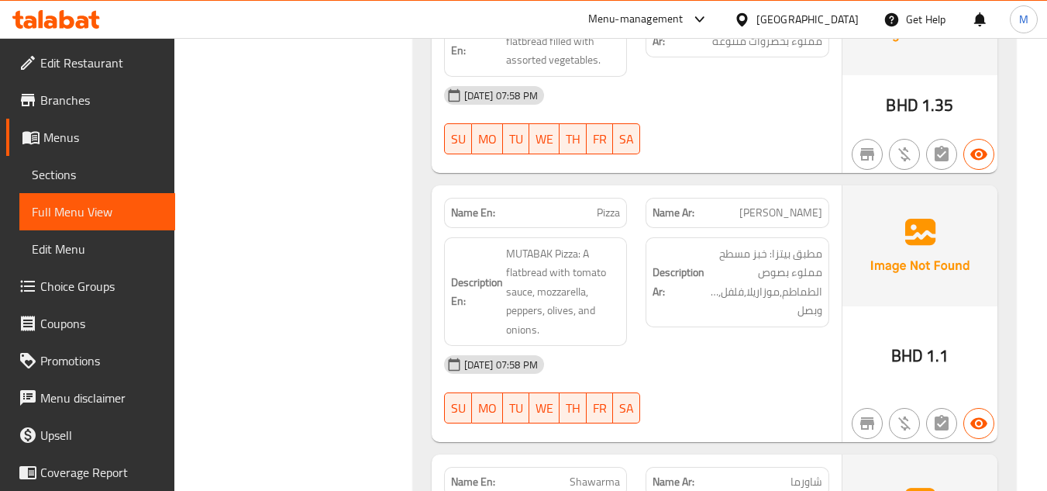
click at [604, 205] on span "Pizza" at bounding box center [608, 213] width 23 height 16
click at [762, 346] on div "[DATE] 07:58 PM" at bounding box center [637, 364] width 404 height 37
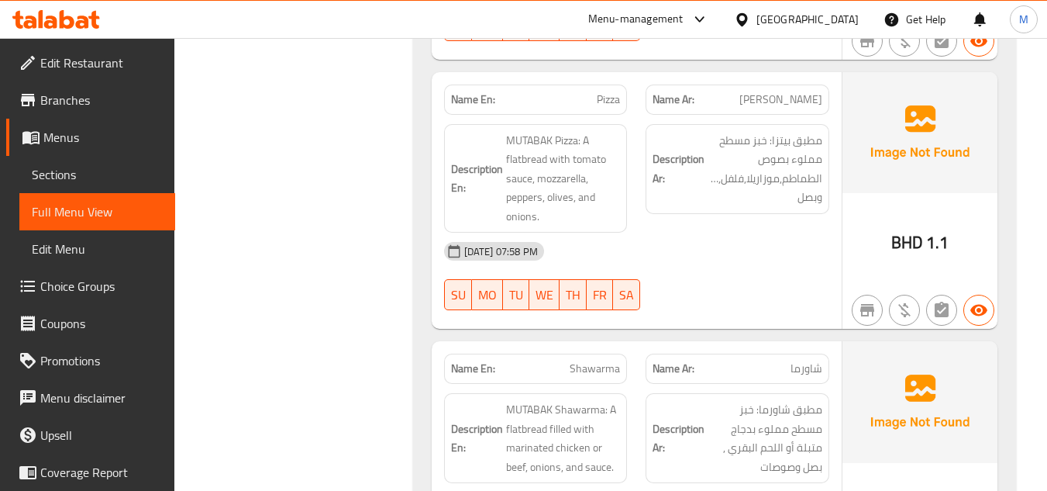
scroll to position [3953, 0]
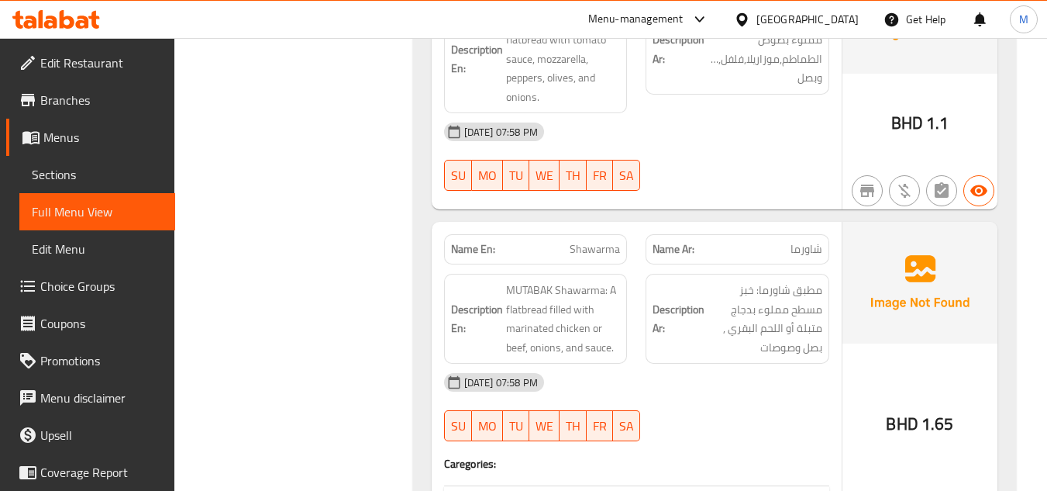
click at [575, 241] on span "Shawarma" at bounding box center [595, 249] width 50 height 16
click at [742, 363] on div "[DATE] 07:58 PM" at bounding box center [637, 381] width 404 height 37
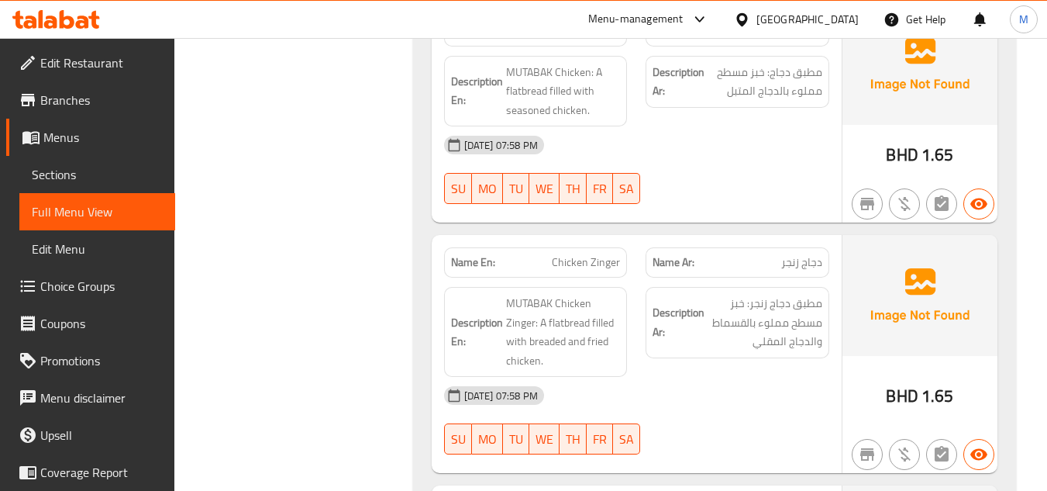
scroll to position [6665, 0]
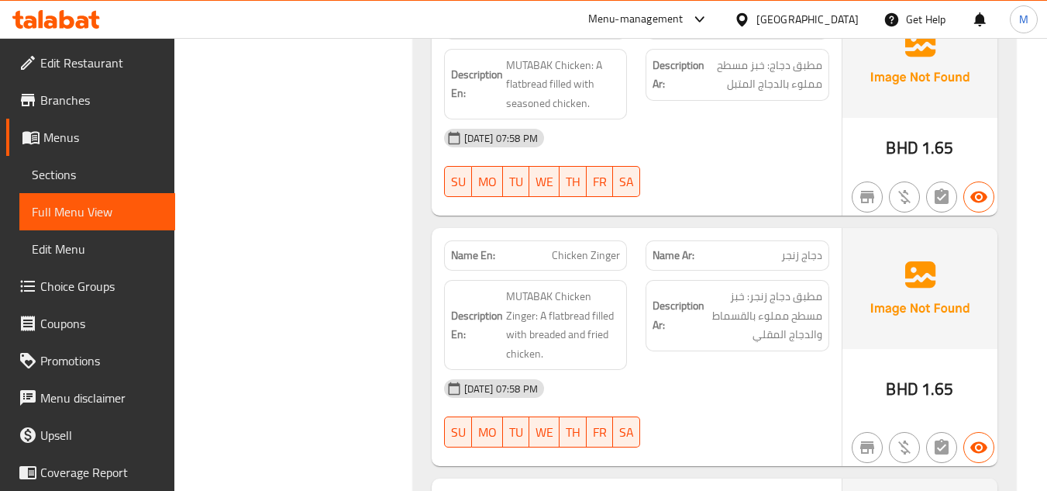
click at [582, 247] on span "Chicken Zinger" at bounding box center [586, 255] width 68 height 16
click at [553, 293] on span "MUTABAK Chicken Zinger: A flatbread filled with breaded and fried chicken." at bounding box center [563, 325] width 115 height 76
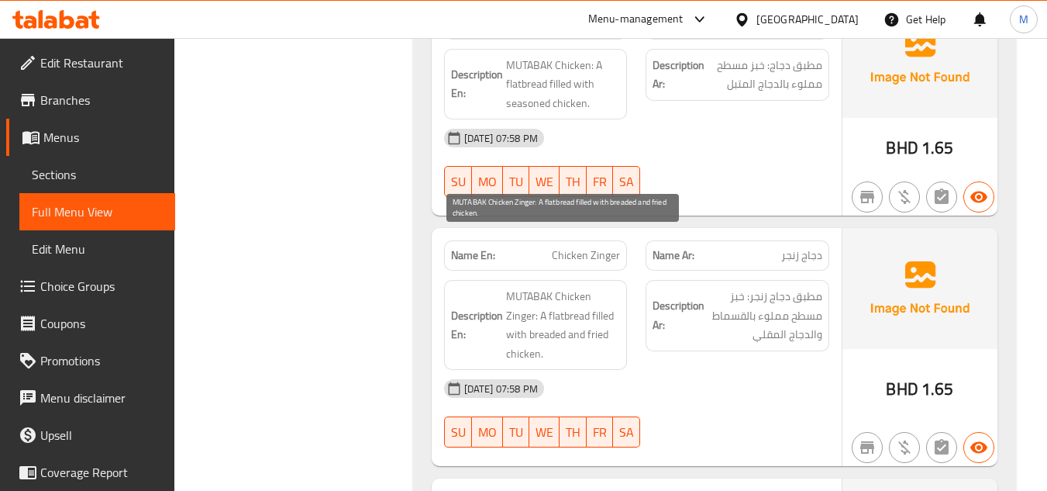
click at [539, 287] on span "MUTABAK Chicken Zinger: A flatbread filled with breaded and fried chicken." at bounding box center [563, 325] width 115 height 76
drag, startPoint x: 539, startPoint y: 276, endPoint x: 578, endPoint y: 297, distance: 44.0
click at [578, 297] on span "MUTABAK Chicken Zinger: A flatbread filled with breaded and fried chicken." at bounding box center [563, 325] width 115 height 76
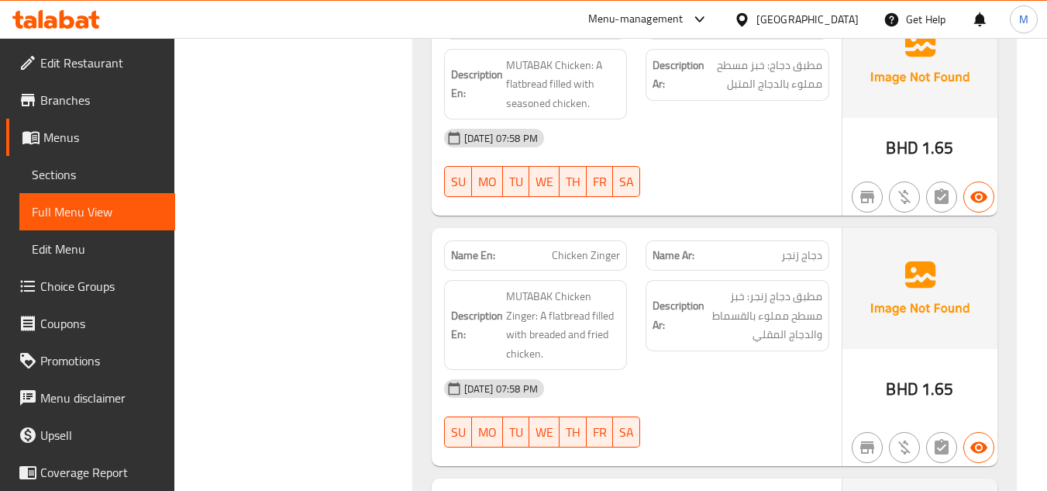
click at [715, 370] on div "[DATE] 07:58 PM" at bounding box center [637, 388] width 404 height 37
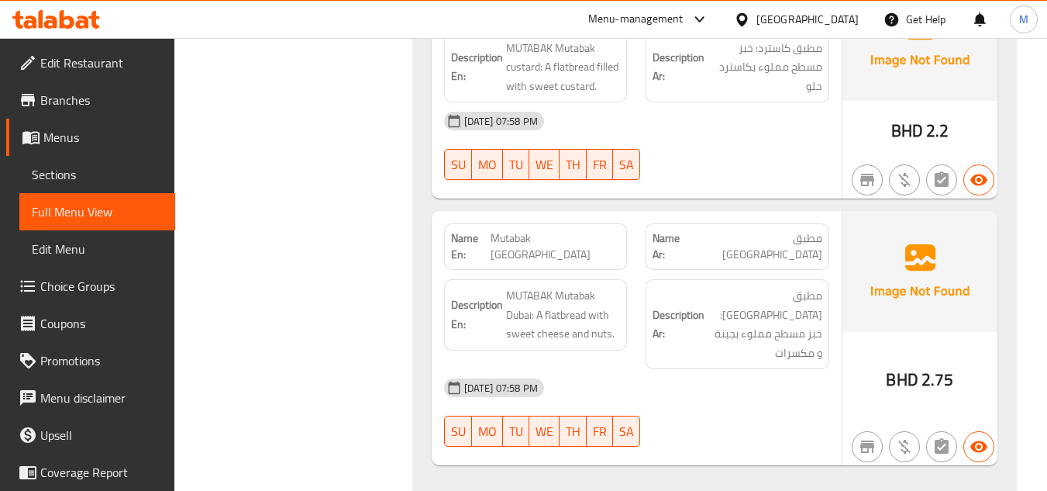
scroll to position [8138, 0]
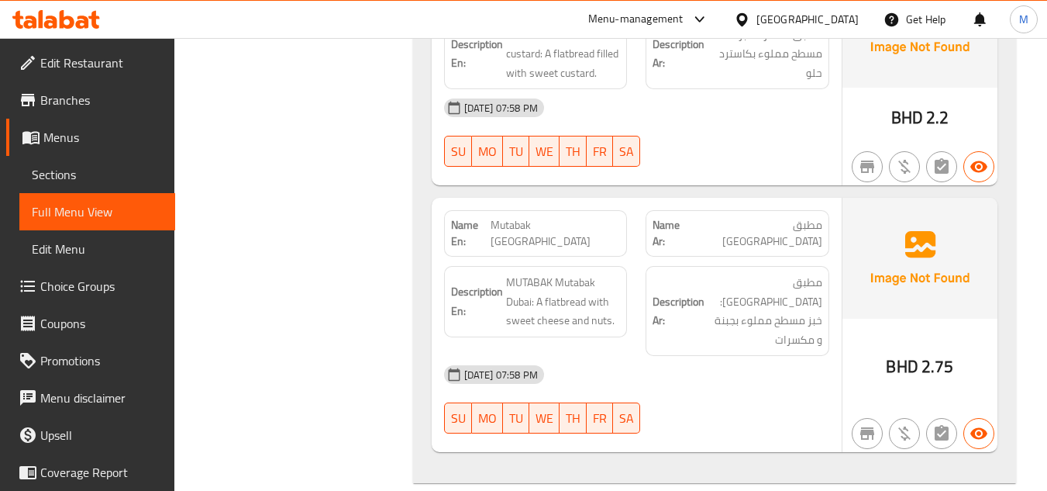
click at [573, 217] on span "Mutabak [GEOGRAPHIC_DATA]" at bounding box center [555, 233] width 129 height 33
click at [796, 257] on div "Description Ar: مطبق دبي: خبز مسطح مملوء بجبنة و مكسرات" at bounding box center [737, 311] width 202 height 109
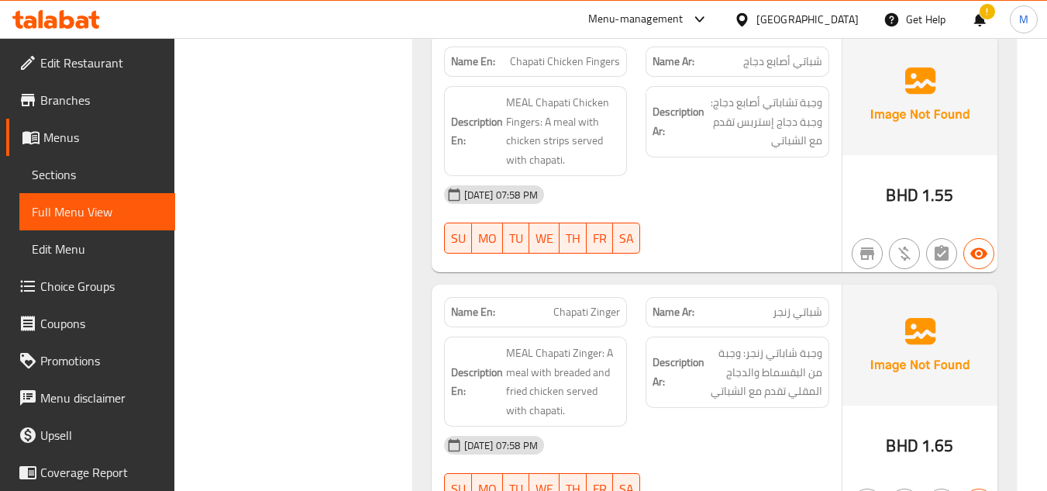
scroll to position [8680, 0]
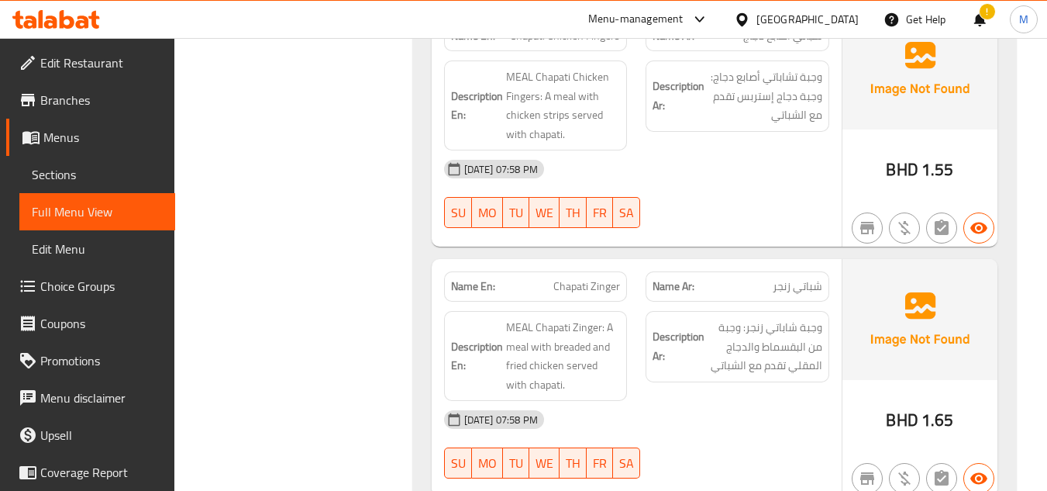
click at [567, 278] on span "Chapati Zinger" at bounding box center [586, 286] width 67 height 16
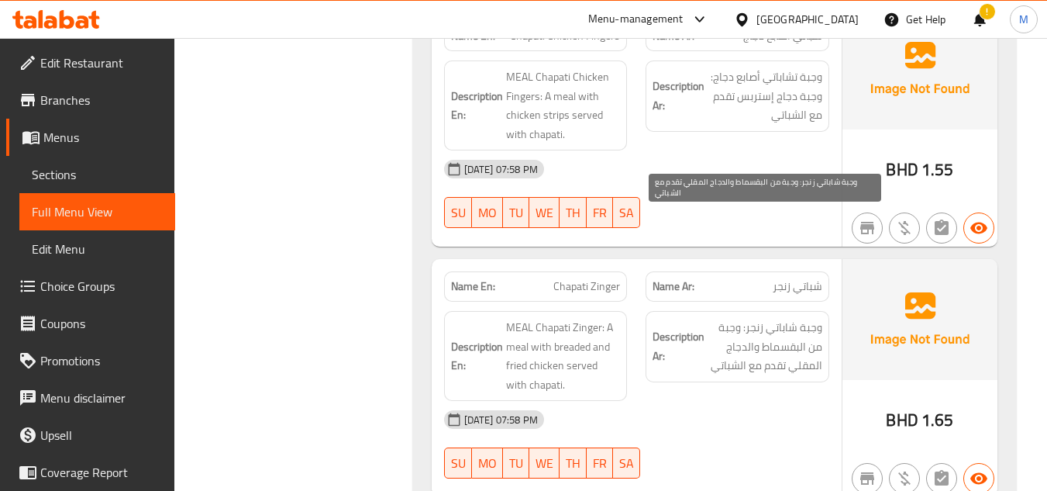
click at [762, 318] on span "وجبة شاباتي زنجر: وجبة من البقسماط والدجاج المقلي تقدم مع الشباتي" at bounding box center [765, 346] width 115 height 57
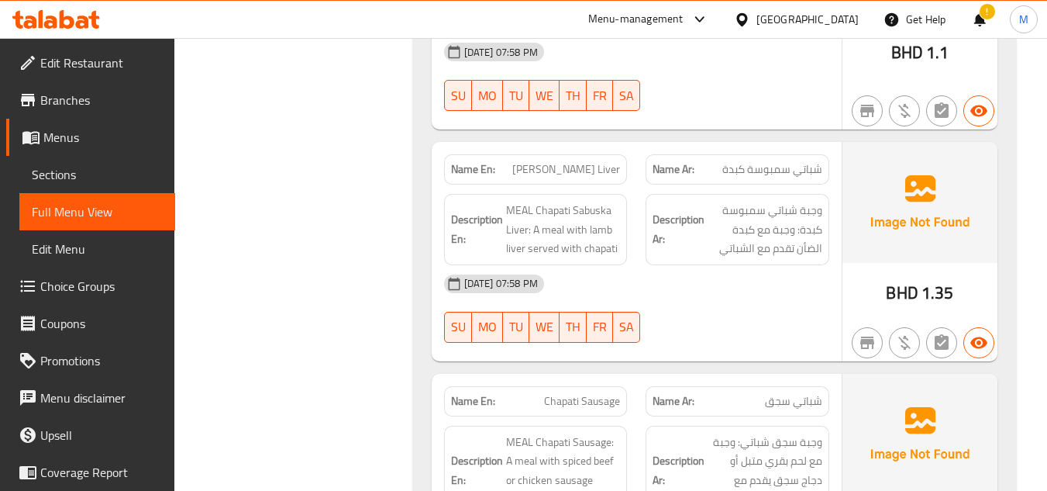
scroll to position [9610, 0]
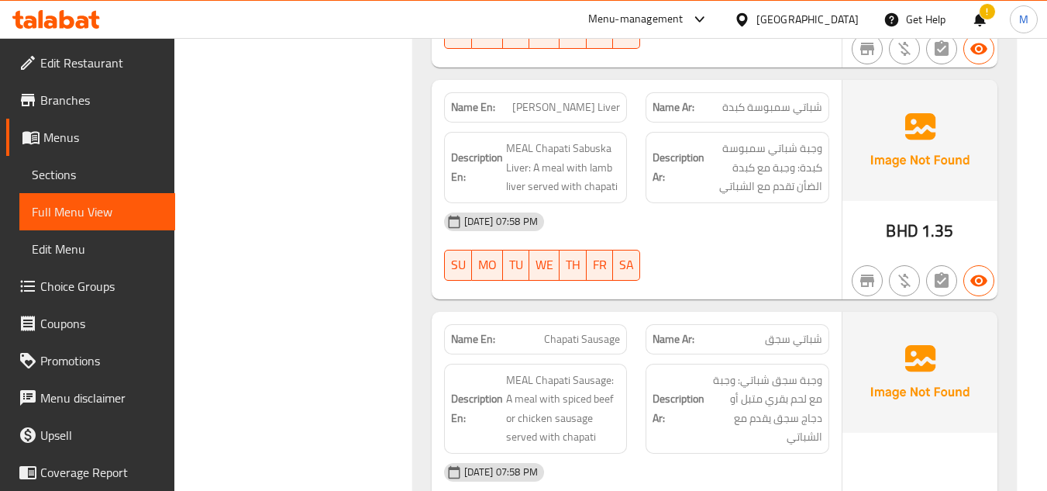
click at [583, 331] on span "Chapati Sausage" at bounding box center [582, 339] width 76 height 16
click at [699, 389] on strong "Description Ar:" at bounding box center [679, 408] width 52 height 38
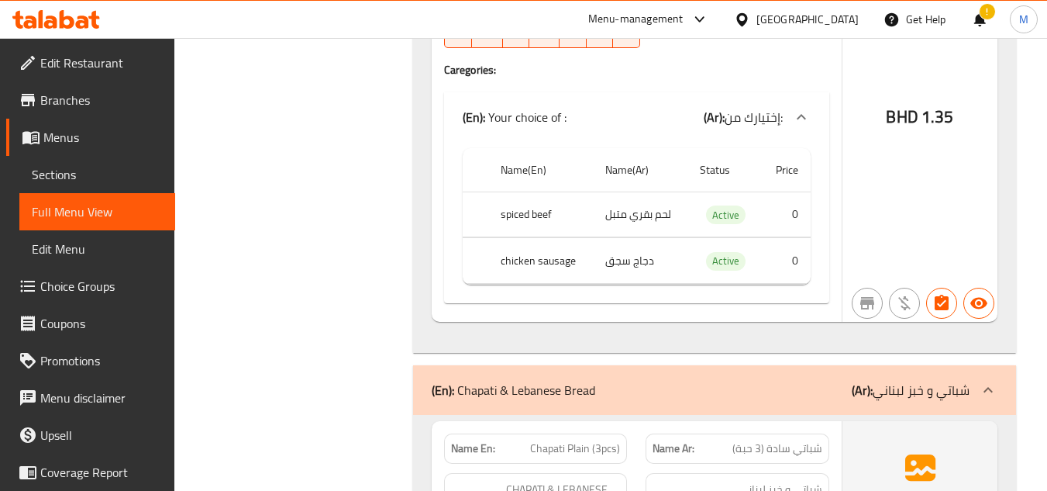
scroll to position [10153, 0]
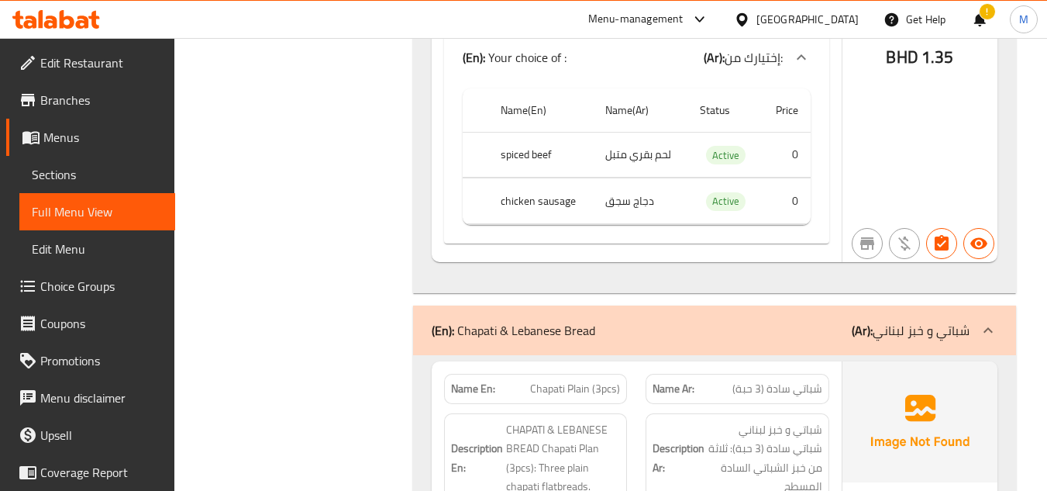
click at [50, 170] on span "Sections" at bounding box center [97, 174] width 131 height 19
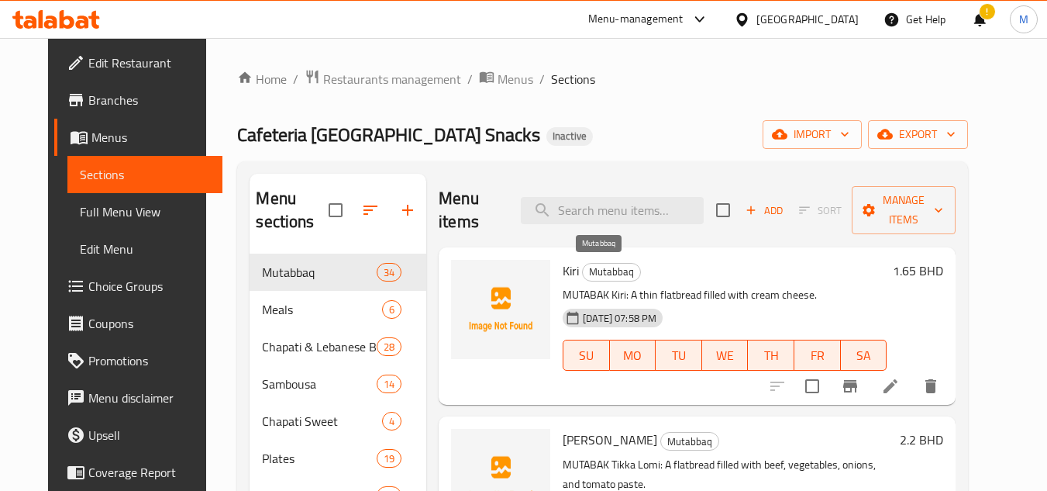
click at [598, 271] on span "Mutabbaq" at bounding box center [611, 272] width 57 height 18
click at [746, 249] on div "Kiri Mutabbaq MUTABAK Kiri: A thin flatbread filled with cream cheese. [DATE] 0…" at bounding box center [697, 325] width 517 height 157
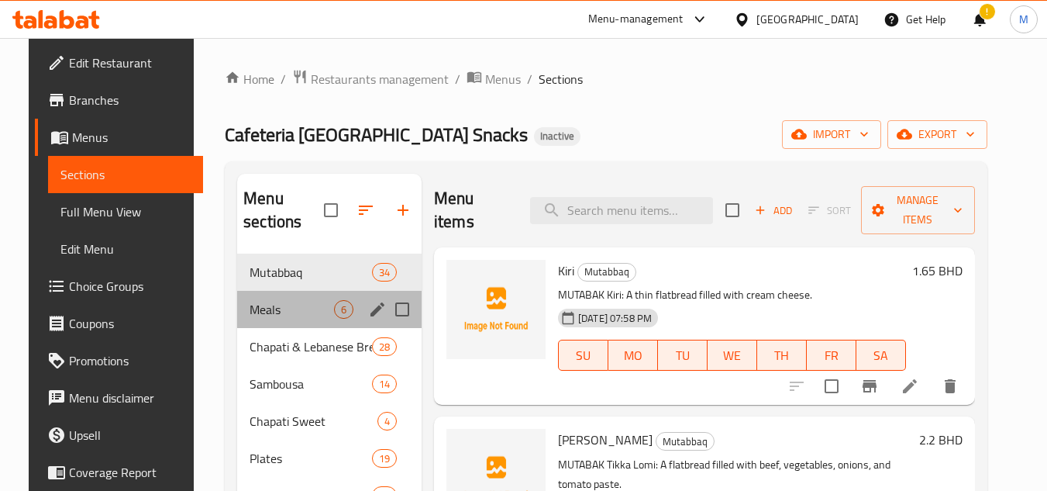
click at [267, 319] on div "Meals 6" at bounding box center [329, 309] width 184 height 37
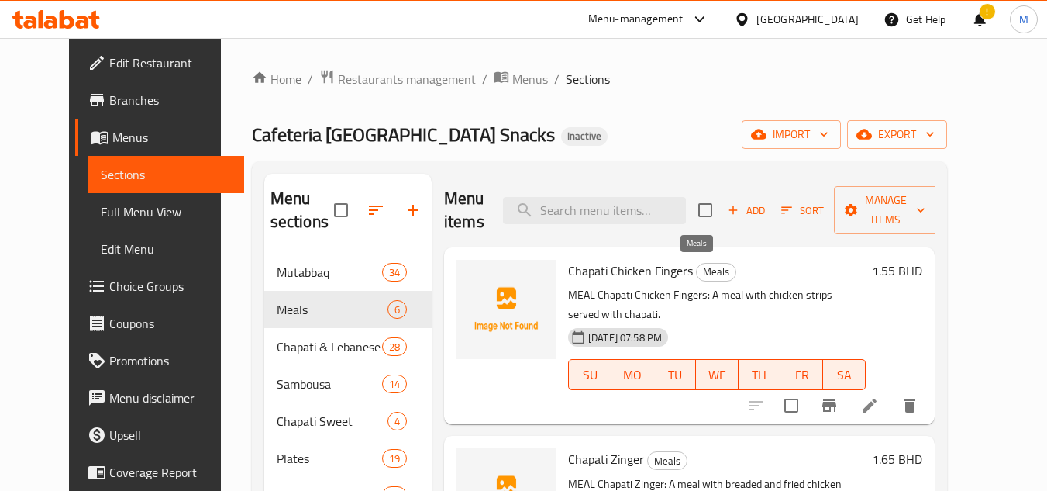
click at [703, 267] on span "Meals" at bounding box center [716, 272] width 39 height 18
click at [604, 149] on div "Home / Restaurants management / Menus / Sections Cafeteria [GEOGRAPHIC_DATA] Sn…" at bounding box center [599, 373] width 695 height 608
